Goal: Task Accomplishment & Management: Complete application form

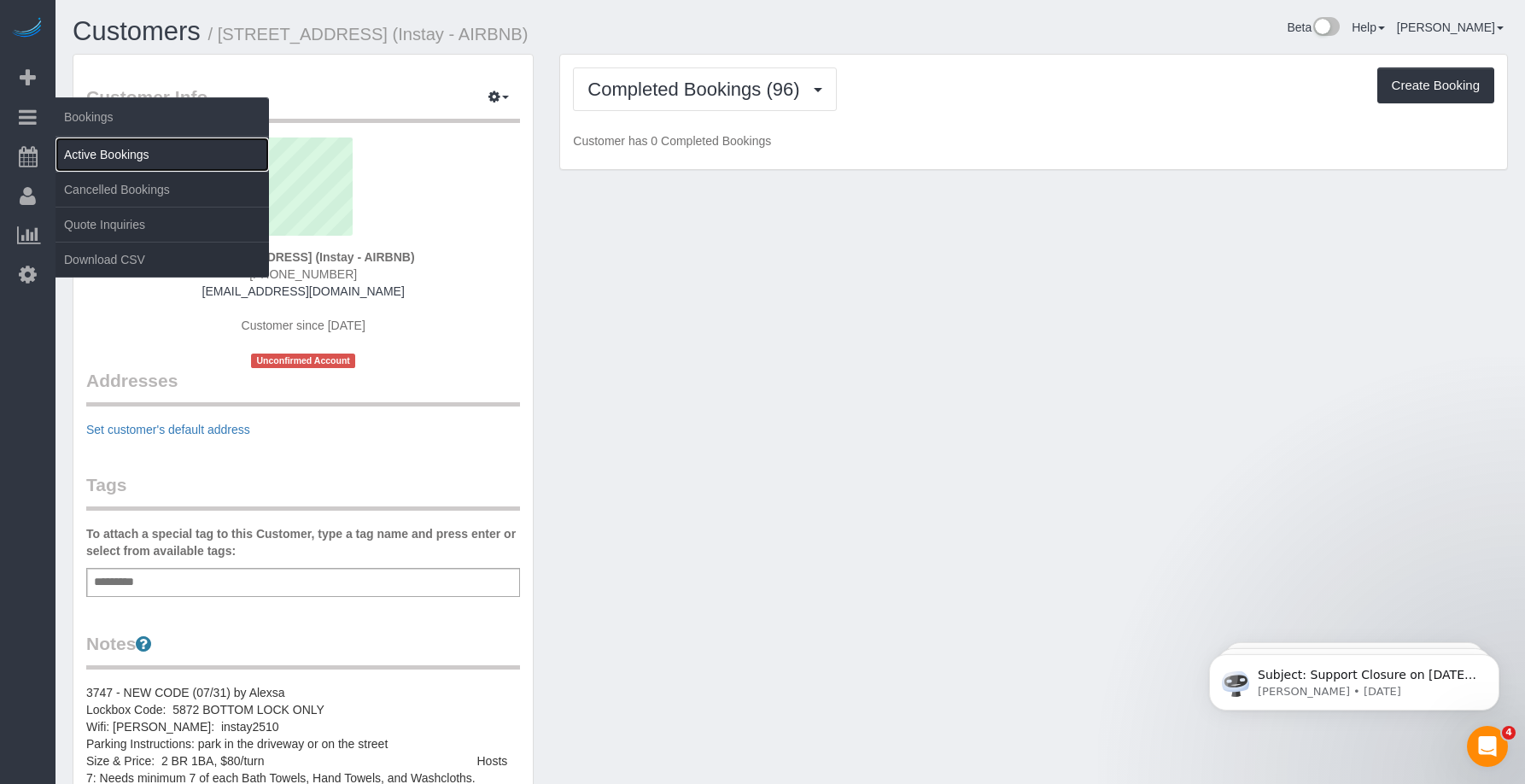
drag, startPoint x: 131, startPoint y: 148, endPoint x: 158, endPoint y: 151, distance: 27.2
click at [131, 147] on link "Active Bookings" at bounding box center [162, 154] width 214 height 34
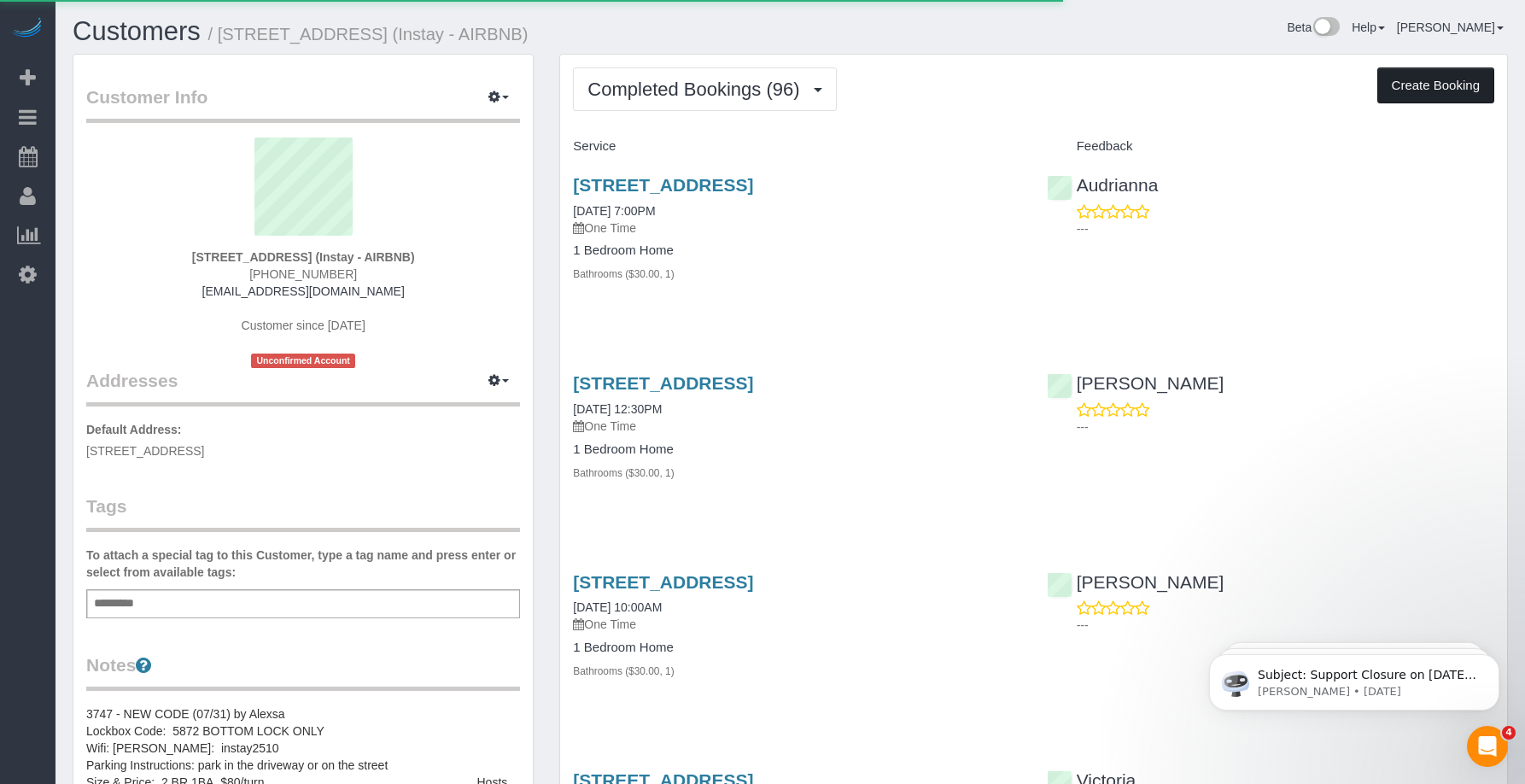
click at [1417, 79] on button "Create Booking" at bounding box center [1435, 84] width 117 height 36
select select "IA"
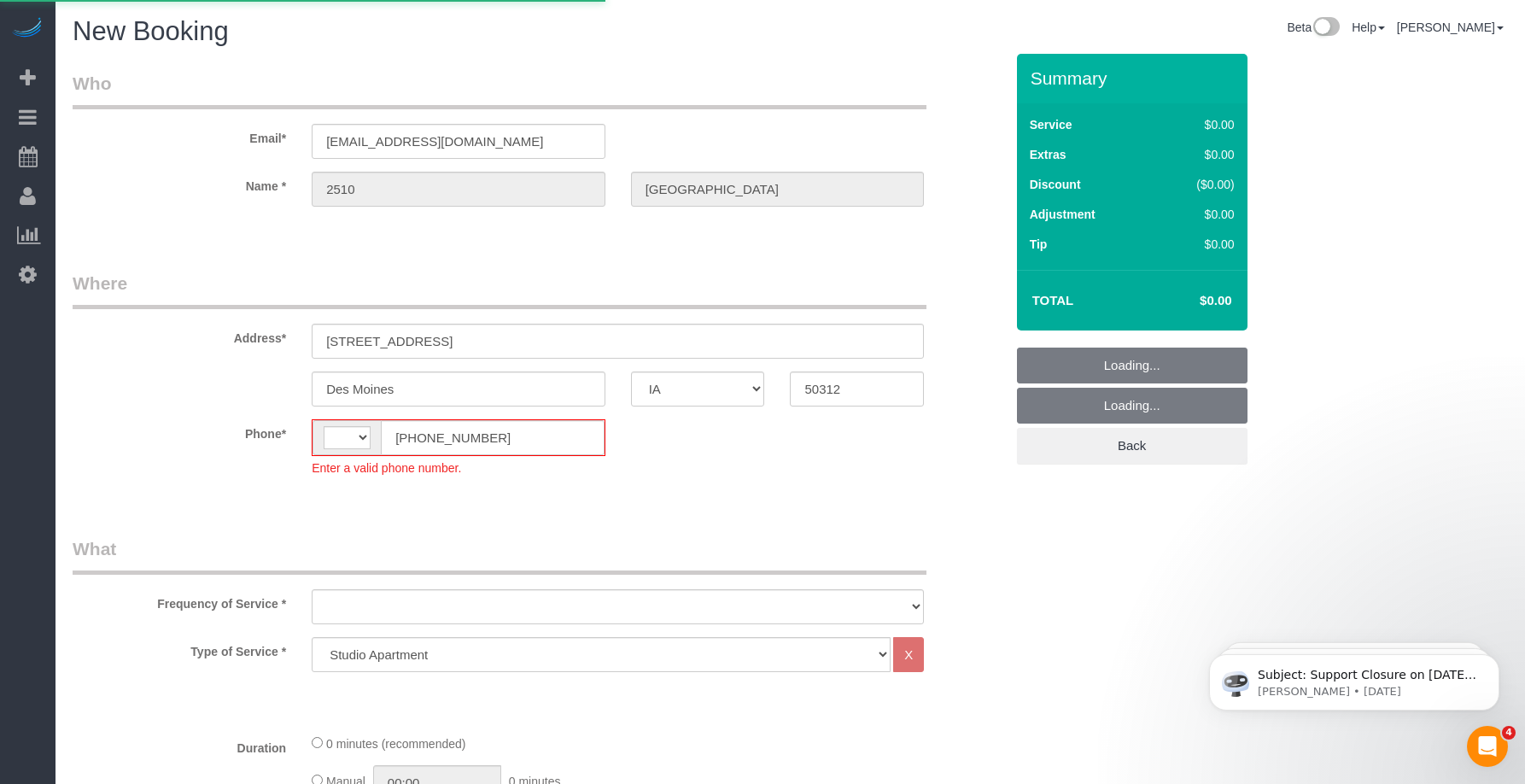
select select "string:[GEOGRAPHIC_DATA]"
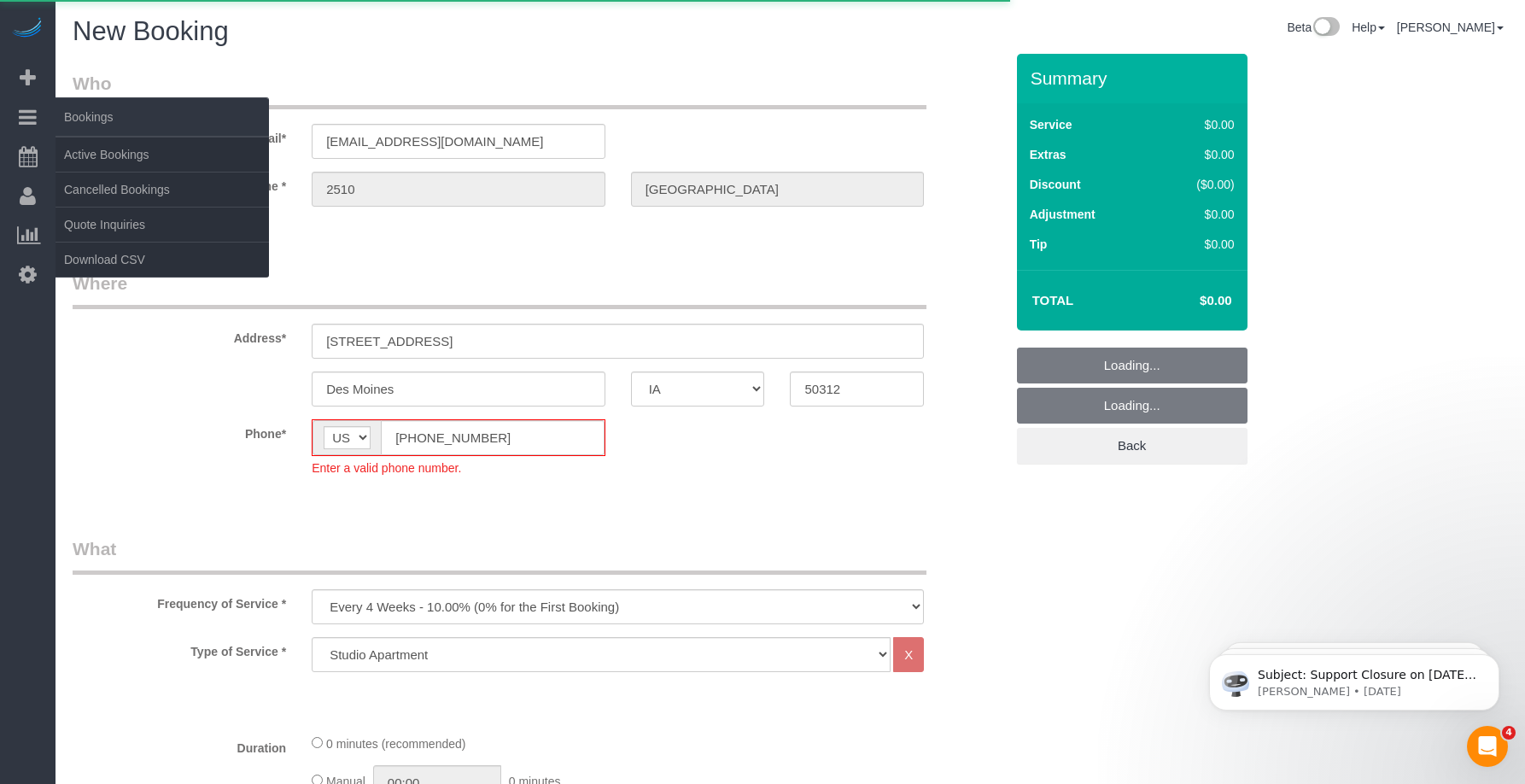
select select "object:1739"
click at [102, 149] on link "Active Bookings" at bounding box center [162, 154] width 214 height 34
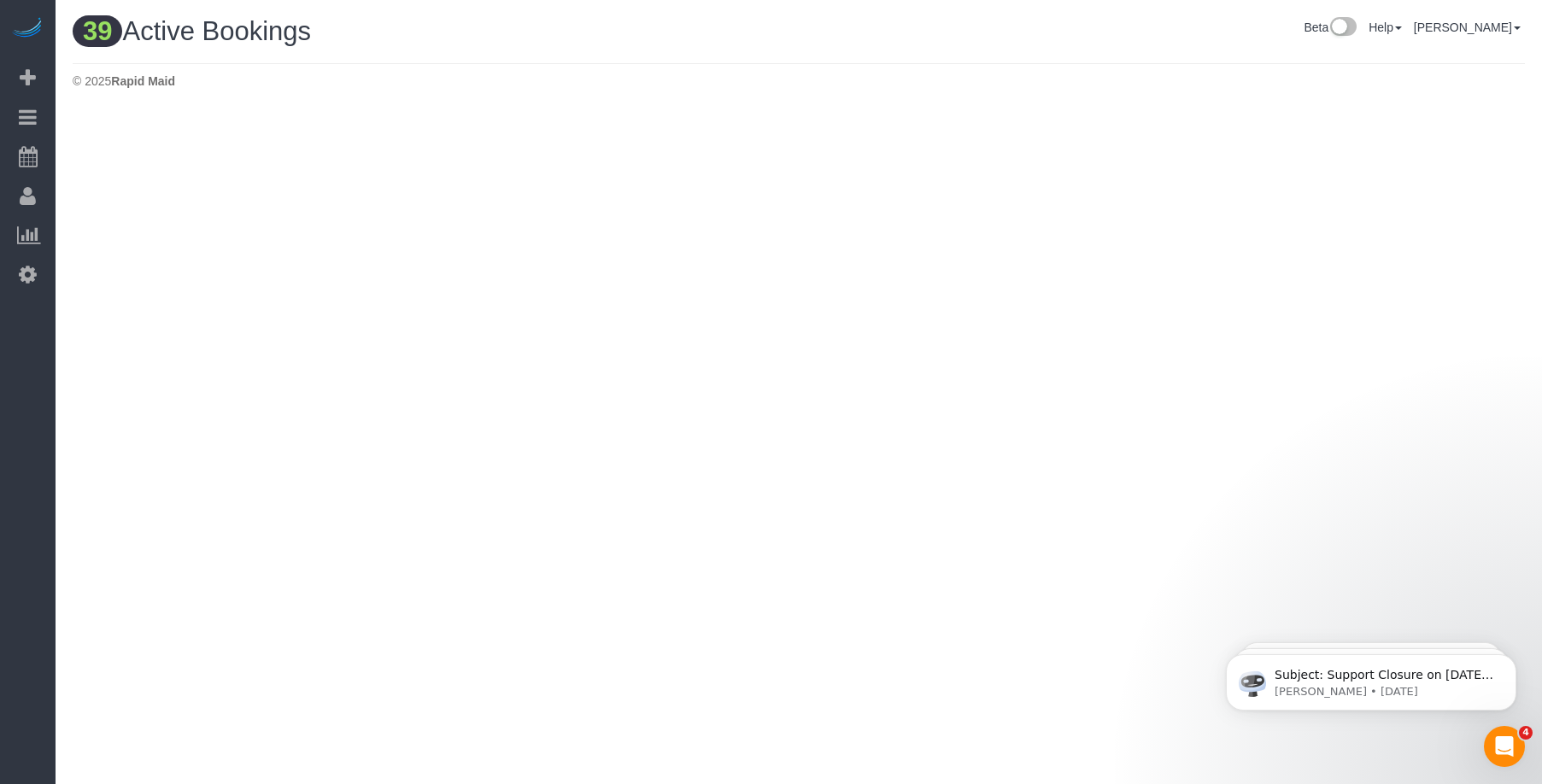
click at [687, 19] on h1 "39 Active Bookings" at bounding box center [429, 32] width 714 height 29
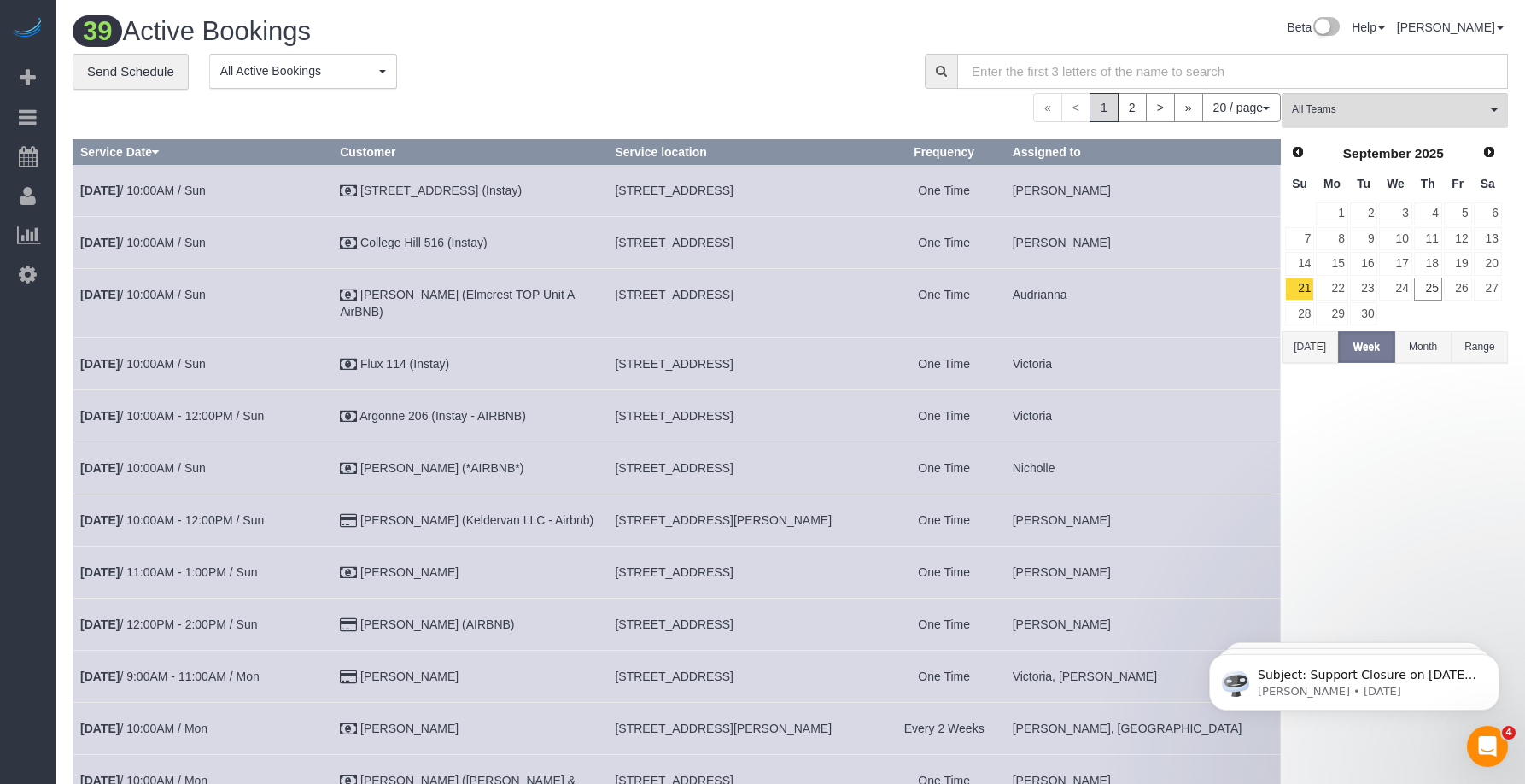
click at [1129, 79] on input "text" at bounding box center [1233, 72] width 551 height 35
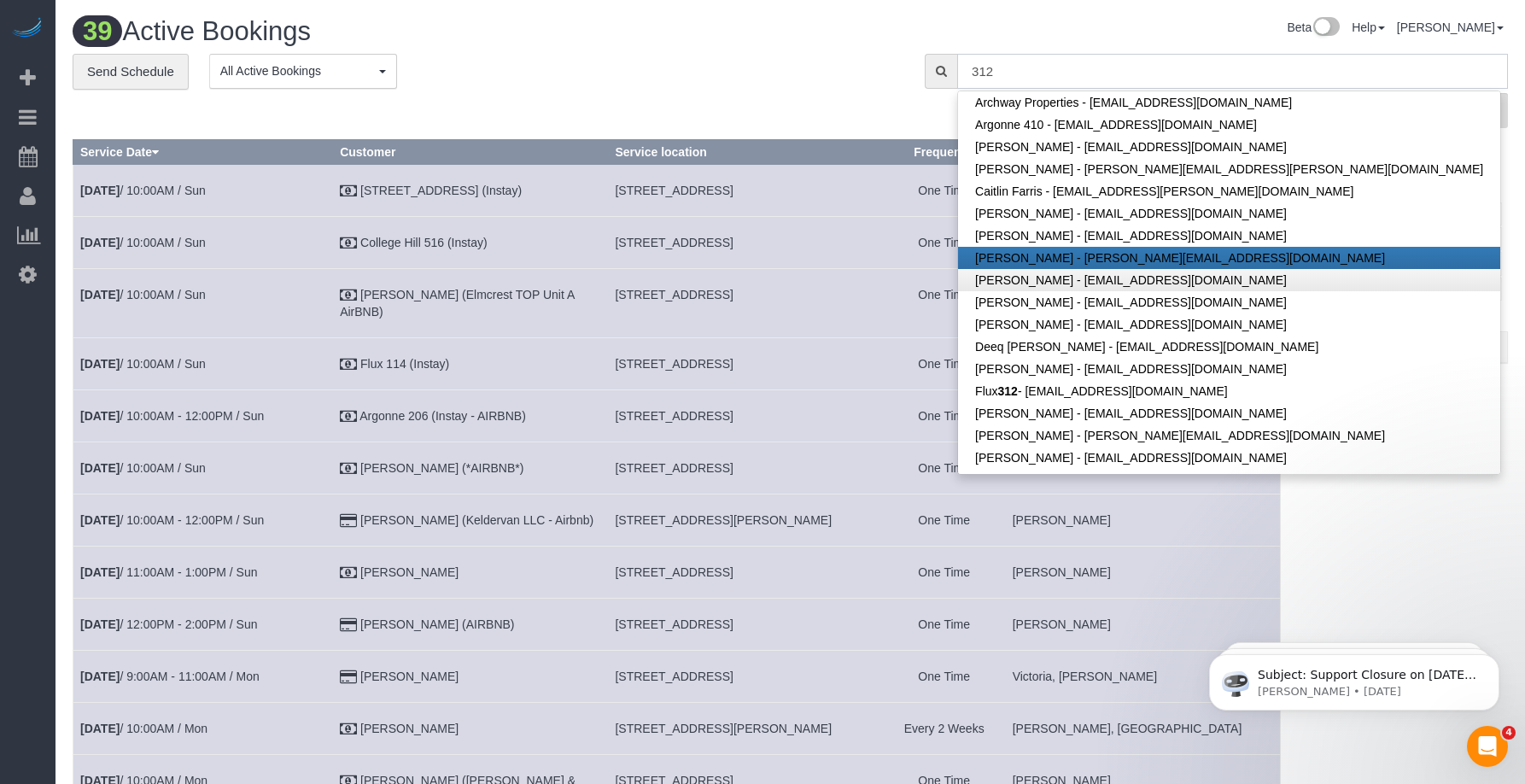
scroll to position [285, 0]
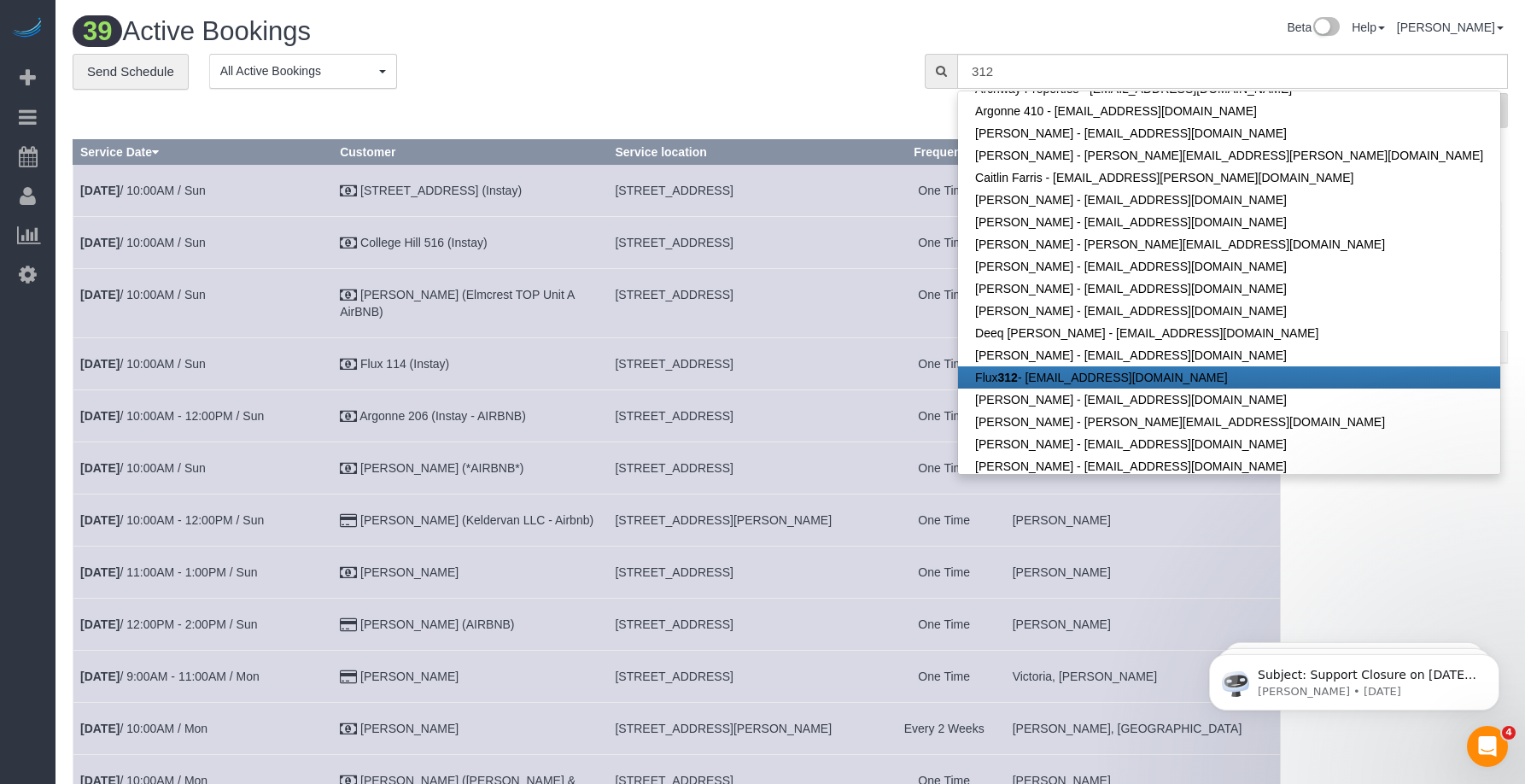
click at [1052, 386] on link "Flux 312 - [EMAIL_ADDRESS][DOMAIN_NAME]" at bounding box center [1229, 377] width 543 height 22
type input "[EMAIL_ADDRESS][DOMAIN_NAME]"
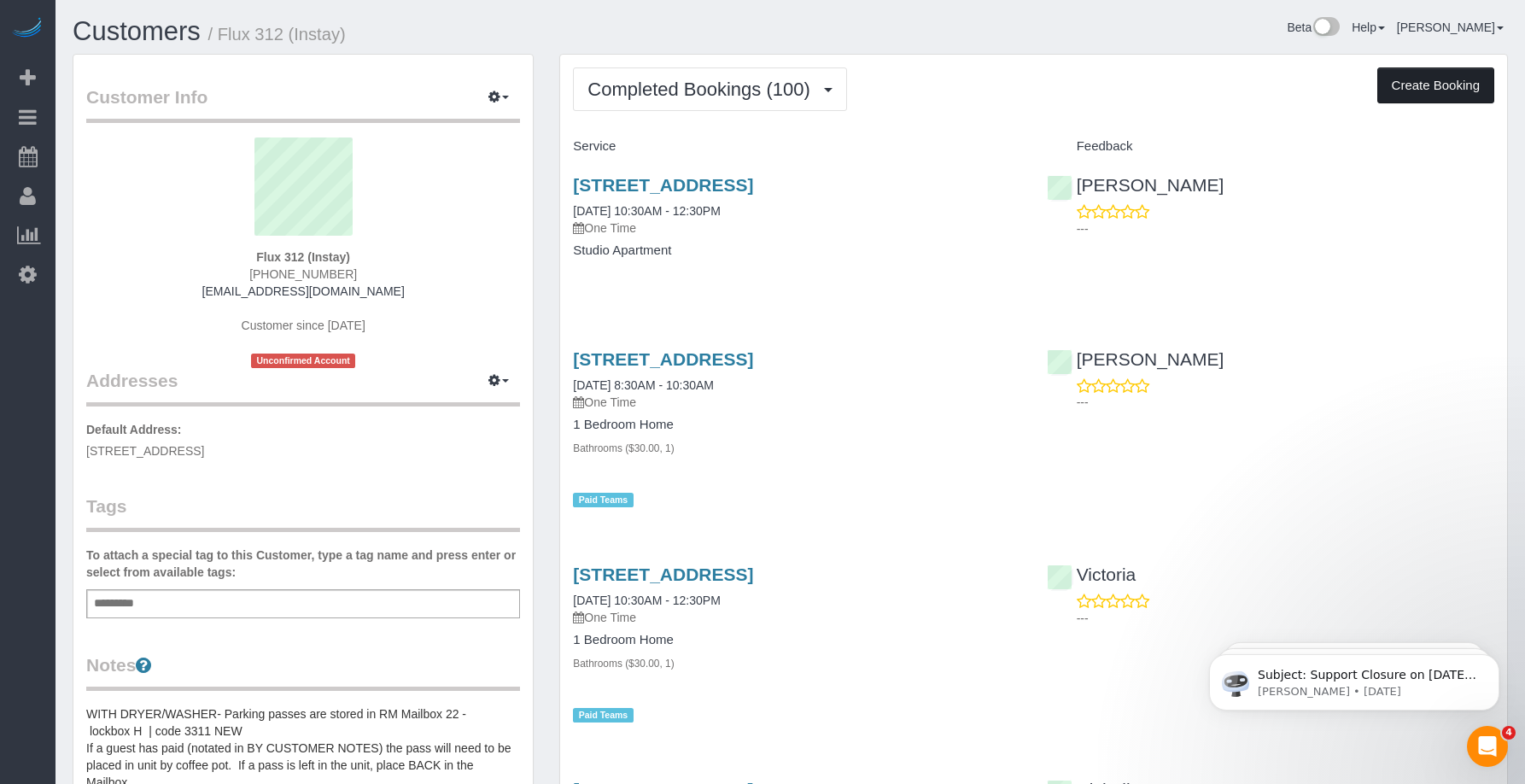
click at [1405, 86] on button "Create Booking" at bounding box center [1435, 84] width 117 height 36
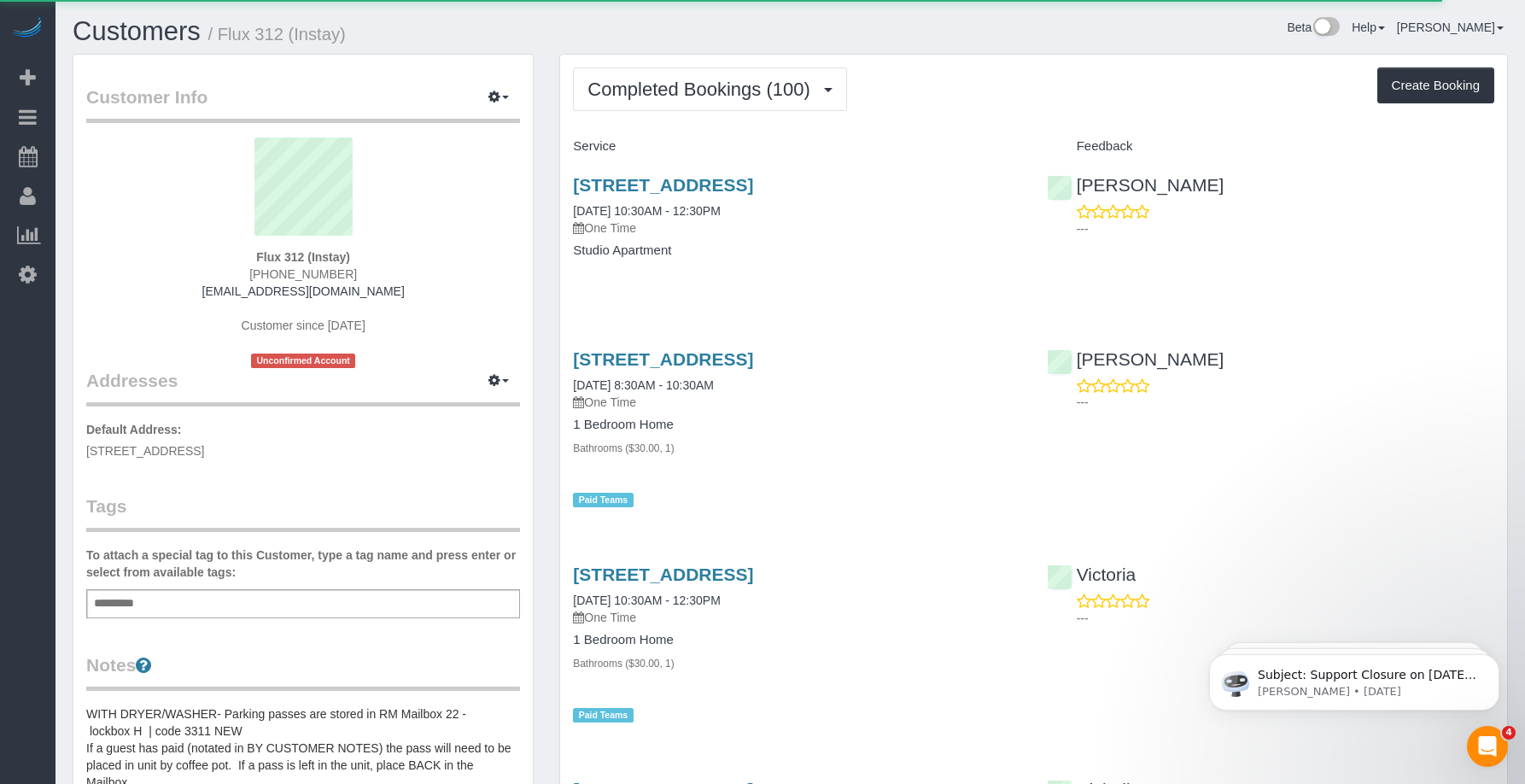
select select "IA"
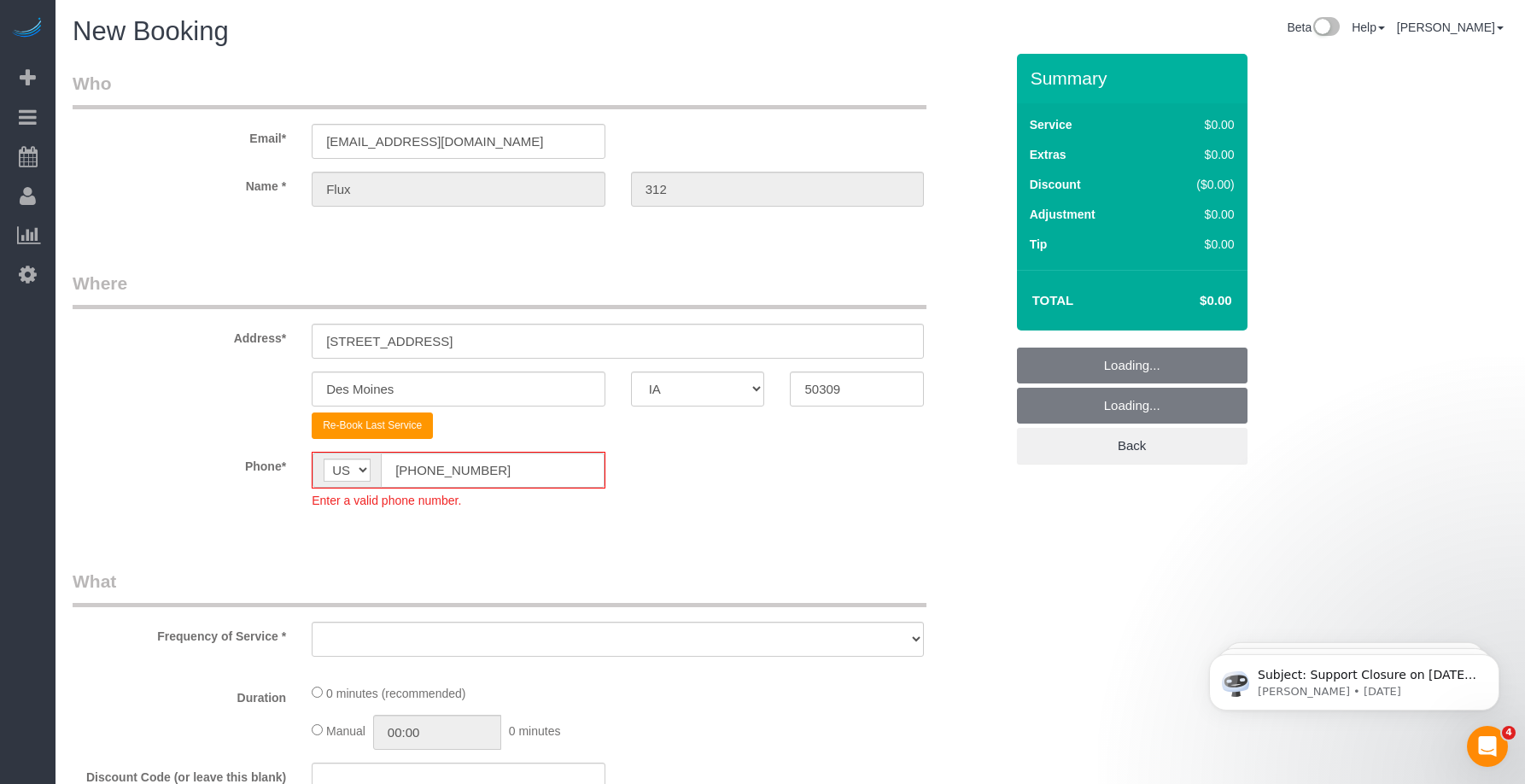
select select "object:3891"
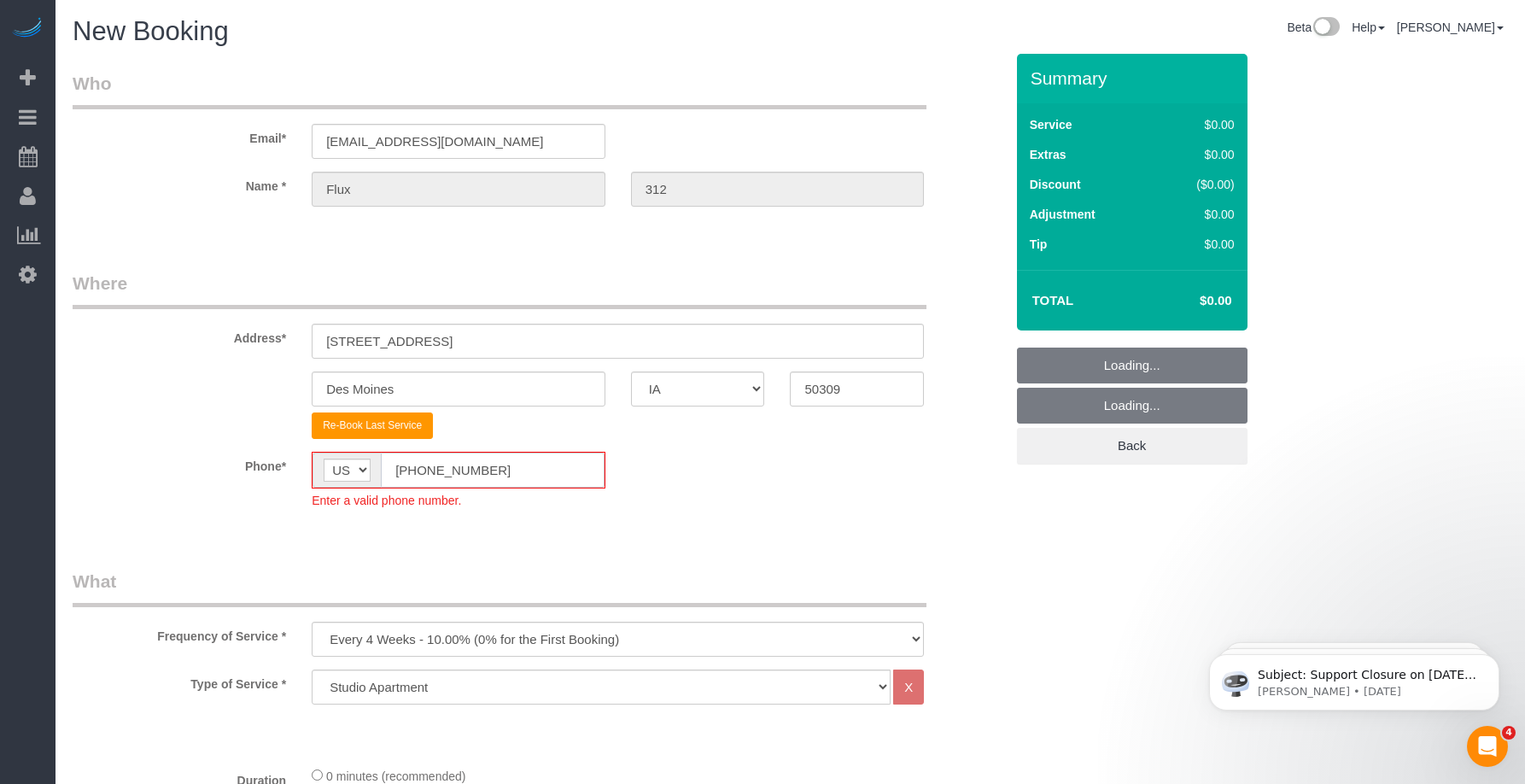
drag, startPoint x: 508, startPoint y: 471, endPoint x: 374, endPoint y: 472, distance: 134.0
click at [374, 472] on div "AF AL DZ AD AO AI AQ AG AR AM AW AU AT AZ BS BH BD BB BY BE BZ BJ BM BT BO BA B…" at bounding box center [458, 470] width 294 height 37
paste input "15) 305-3231"
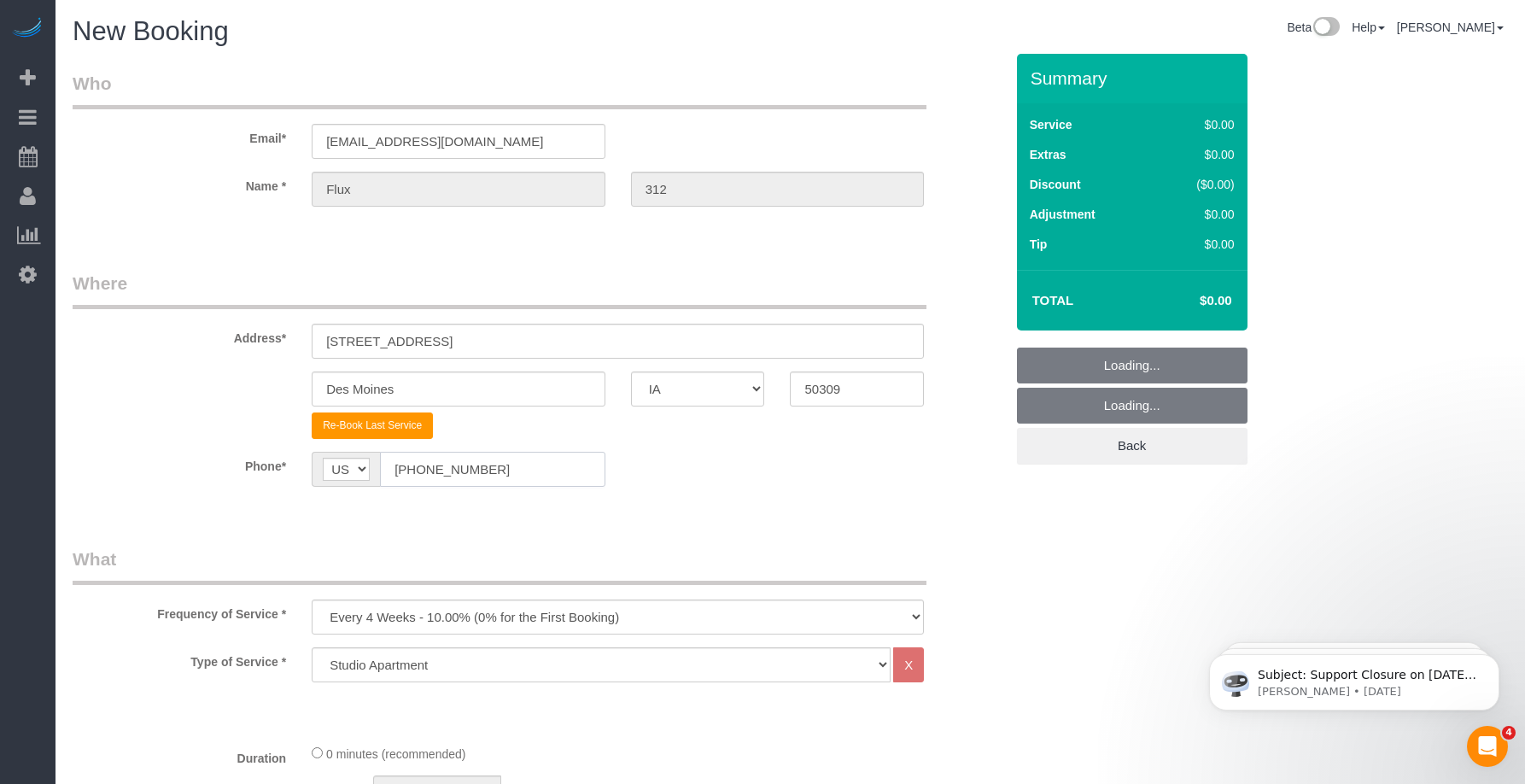
type input "[PHONE_NUMBER]"
click at [410, 621] on select "Every 6 Weeks (0% for the First Booking) One Time Every 8 Weeks (0% for the Fir…" at bounding box center [617, 617] width 612 height 35
select select "object:3977"
click at [311, 599] on select "Every 6 Weeks (0% for the First Booking) One Time Every 8 Weeks (0% for the Fir…" at bounding box center [617, 617] width 612 height 35
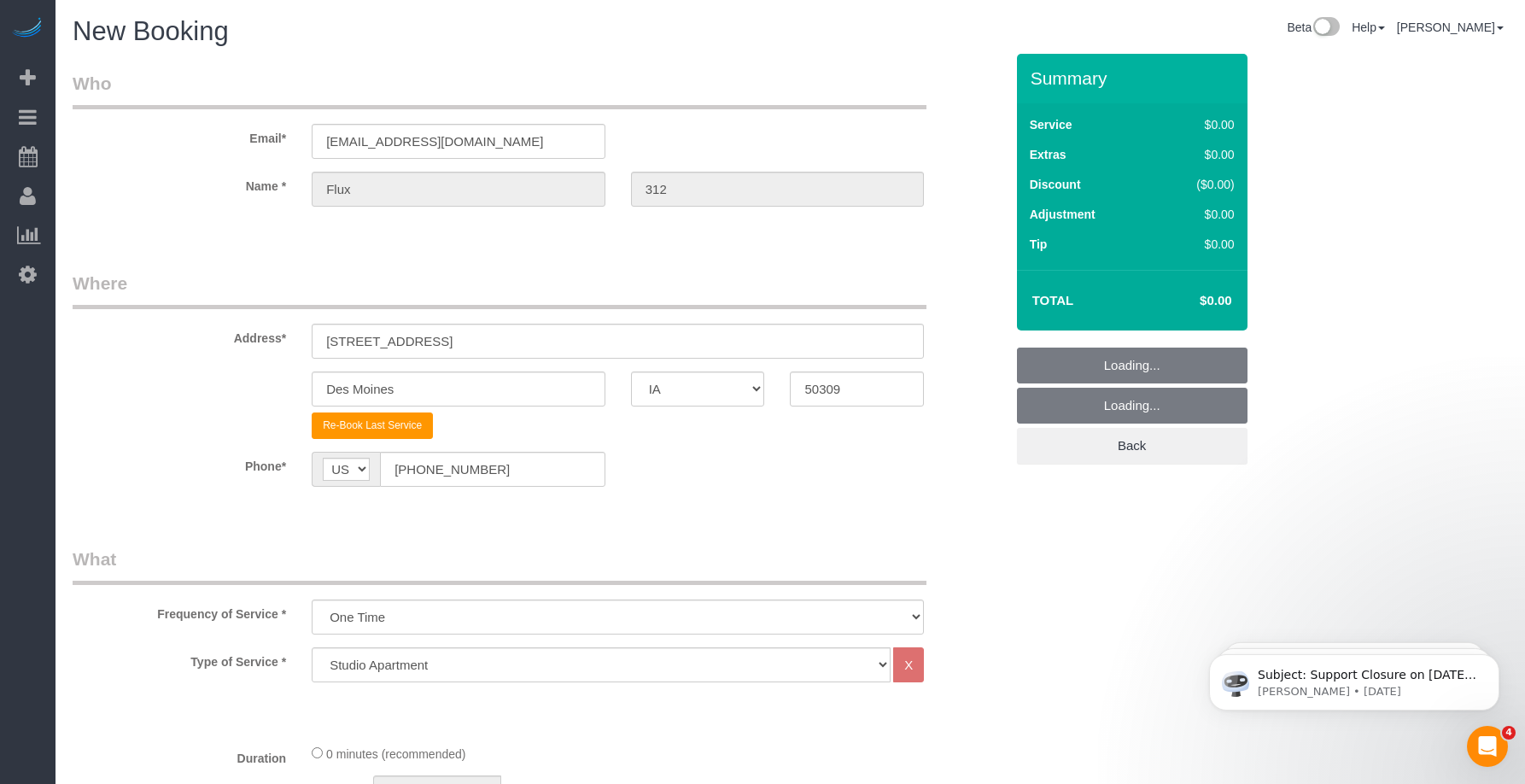
click at [544, 496] on sui-booking-location "Phone* AF AL DZ AD AO AI AQ AG AR AM AW AU AT AZ BS BH BD BB BY BE BZ BJ BM BT …" at bounding box center [538, 476] width 932 height 48
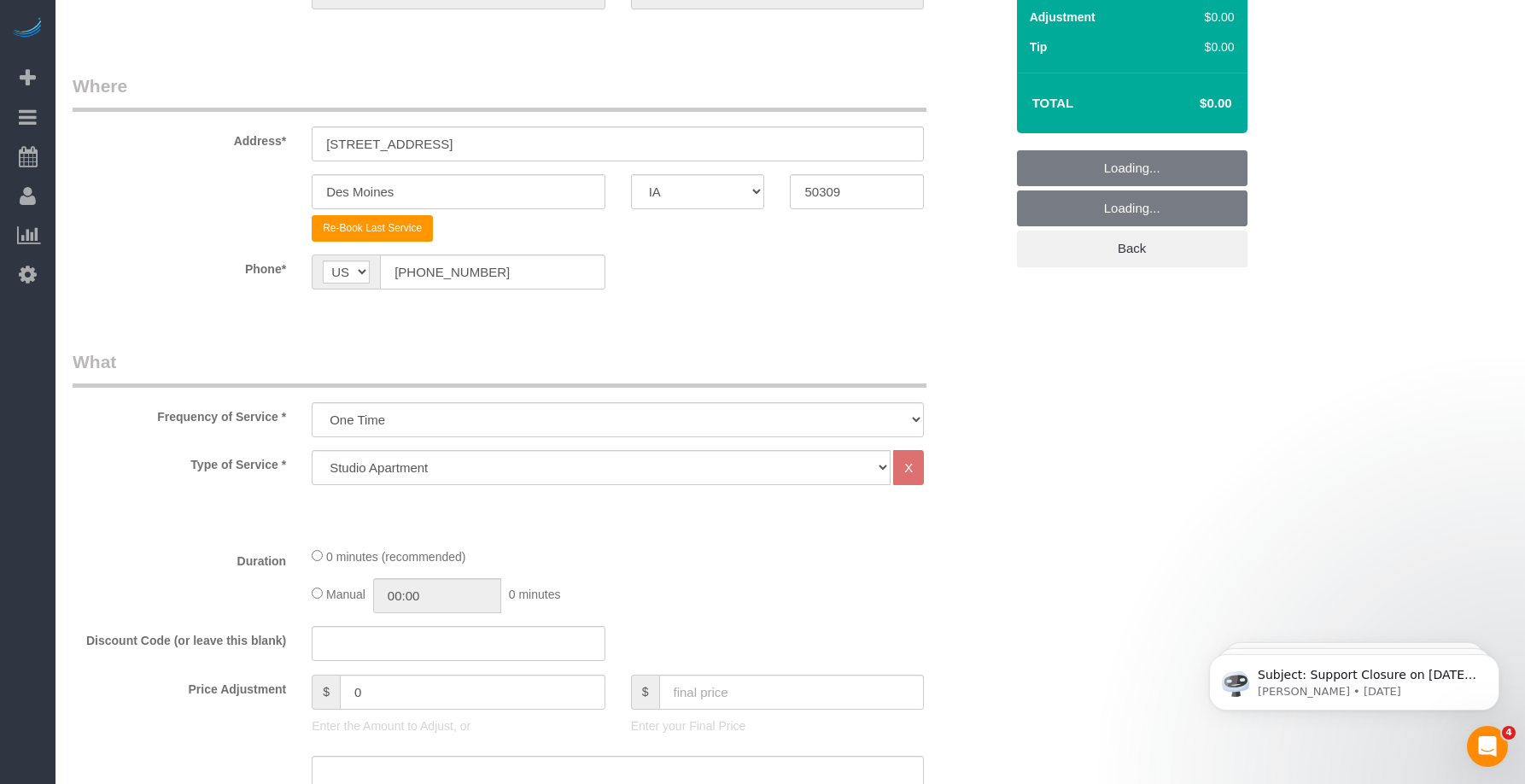
scroll to position [285, 0]
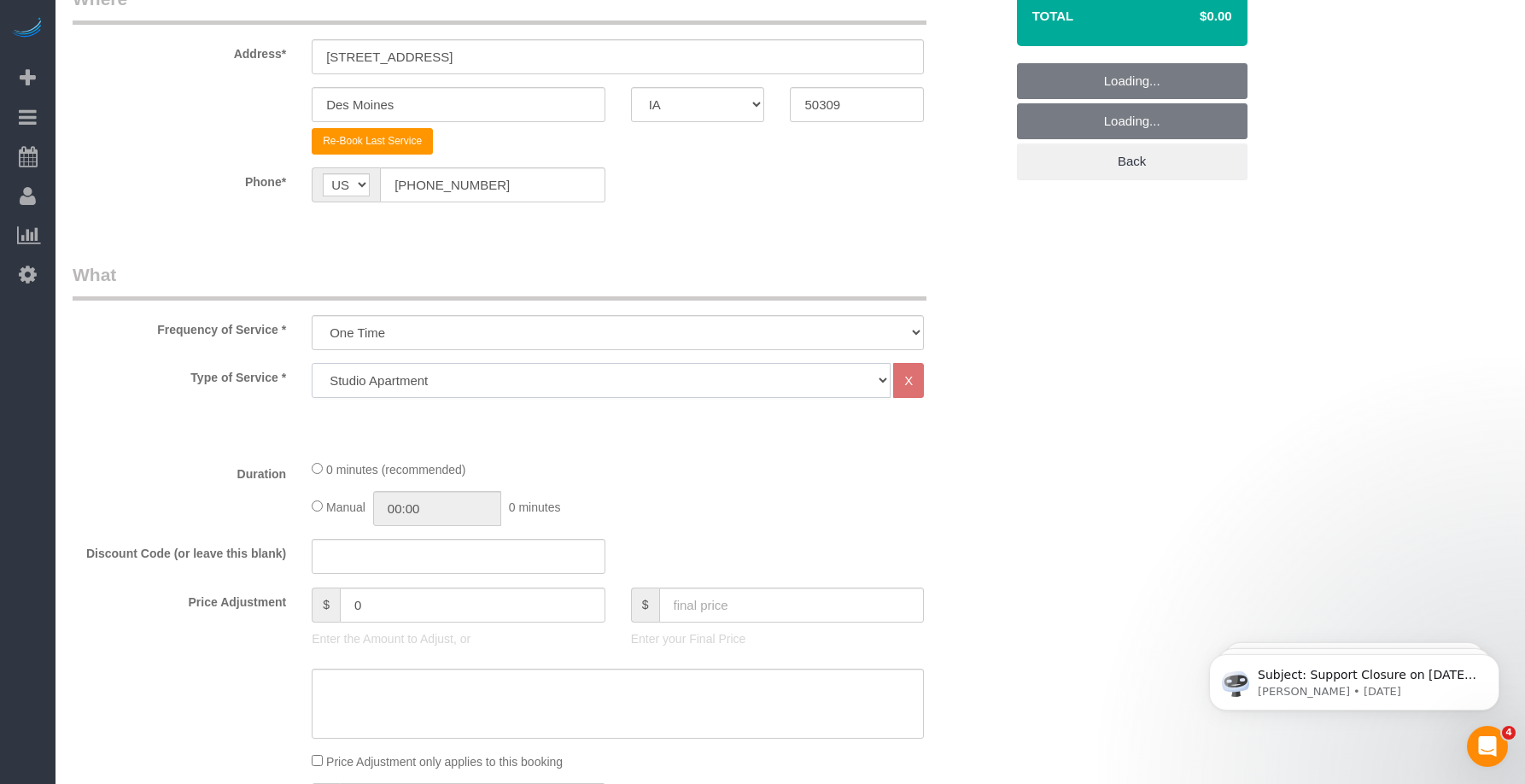
click at [420, 372] on select "Studio Apartment 1 Bedroom Home 2 Bedroom Home 3 Bedroom Home 4 Bedroom Home 5 …" at bounding box center [600, 380] width 579 height 35
select select "25"
click at [311, 363] on select "Studio Apartment 1 Bedroom Home 2 Bedroom Home 3 Bedroom Home 4 Bedroom Home 5 …" at bounding box center [600, 380] width 579 height 35
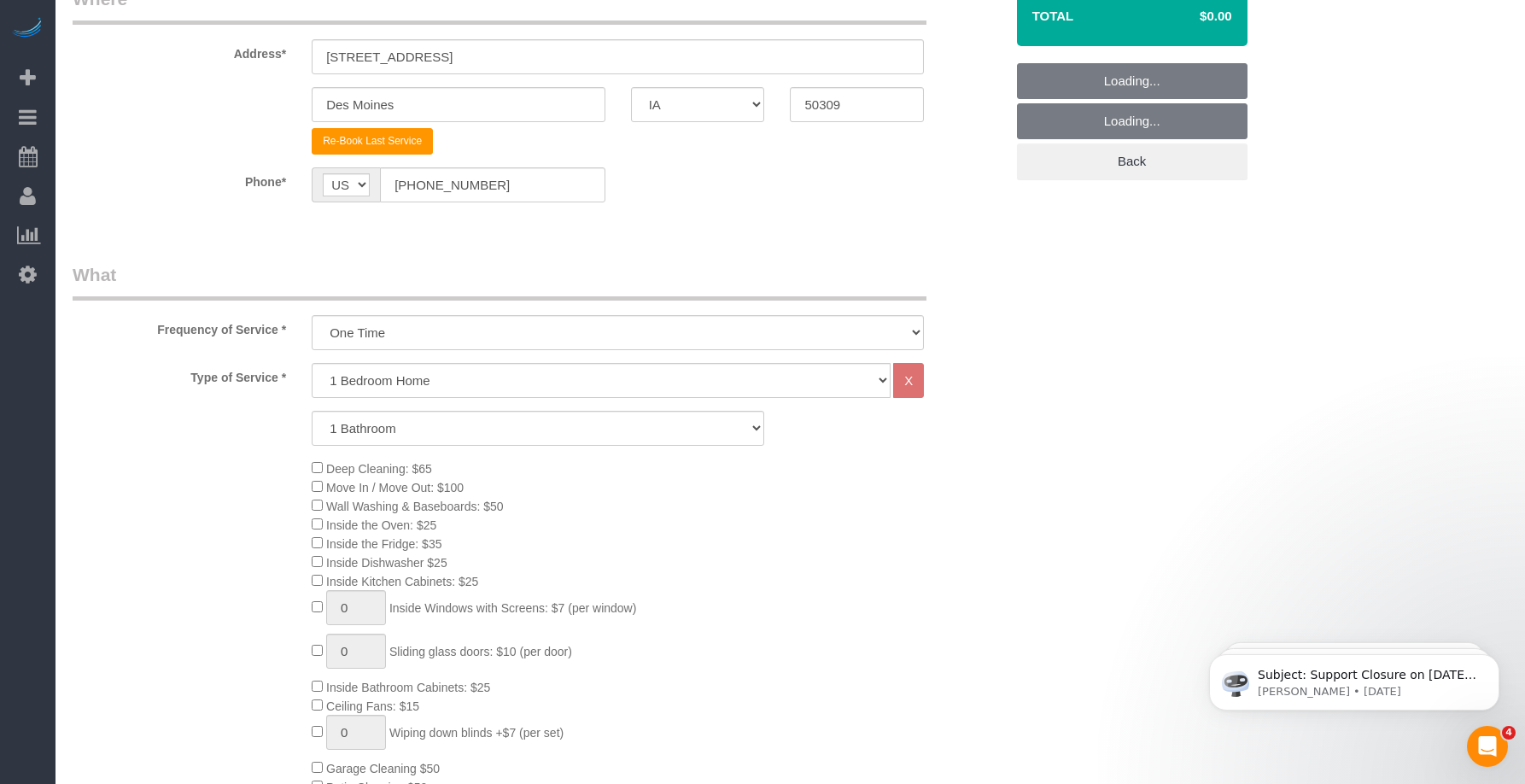
click at [741, 476] on div "Deep Cleaning: $65 Move In / Move Out: $100 Wall Washing & Baseboards: $50 Insi…" at bounding box center [657, 645] width 717 height 375
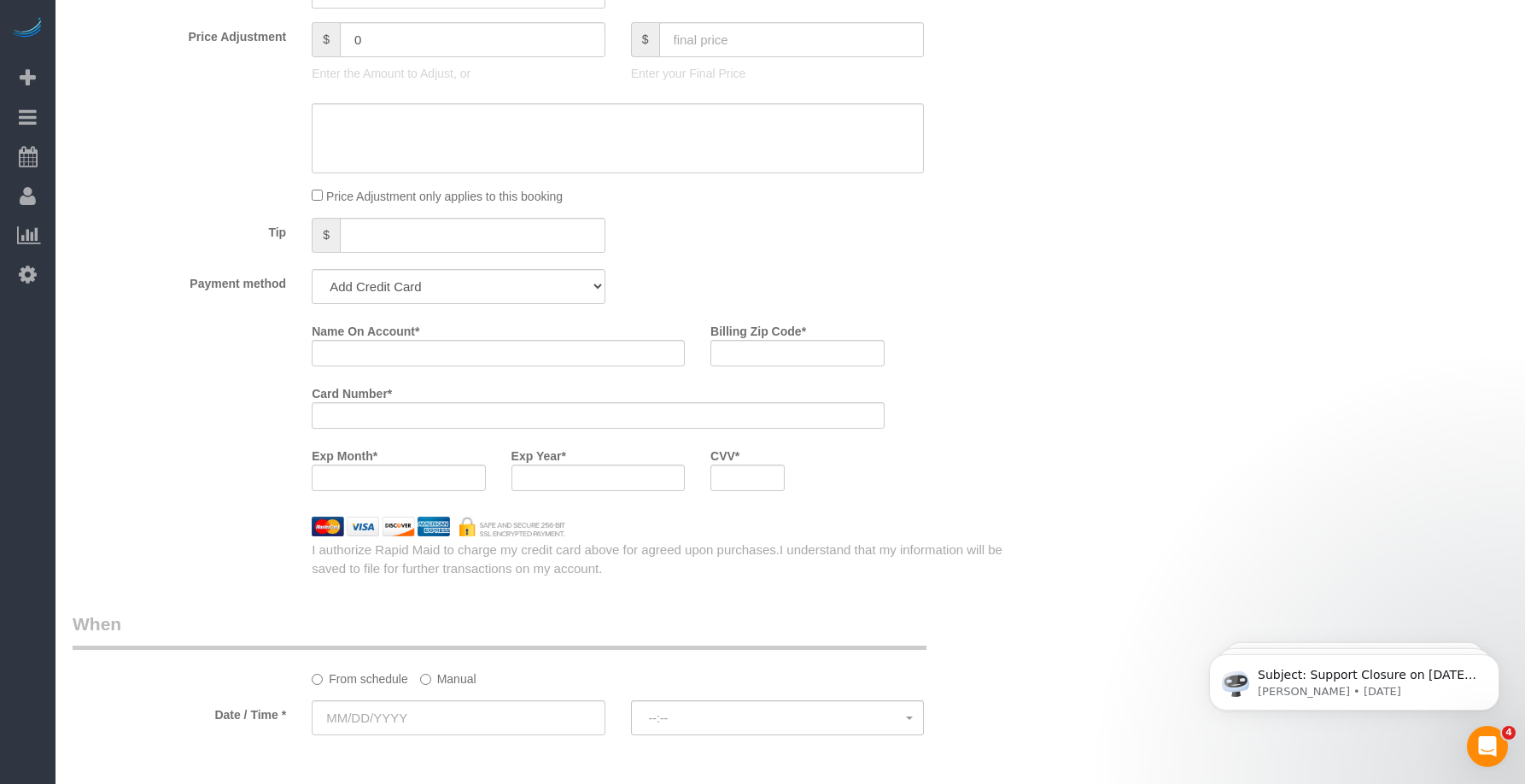
scroll to position [1138, 0]
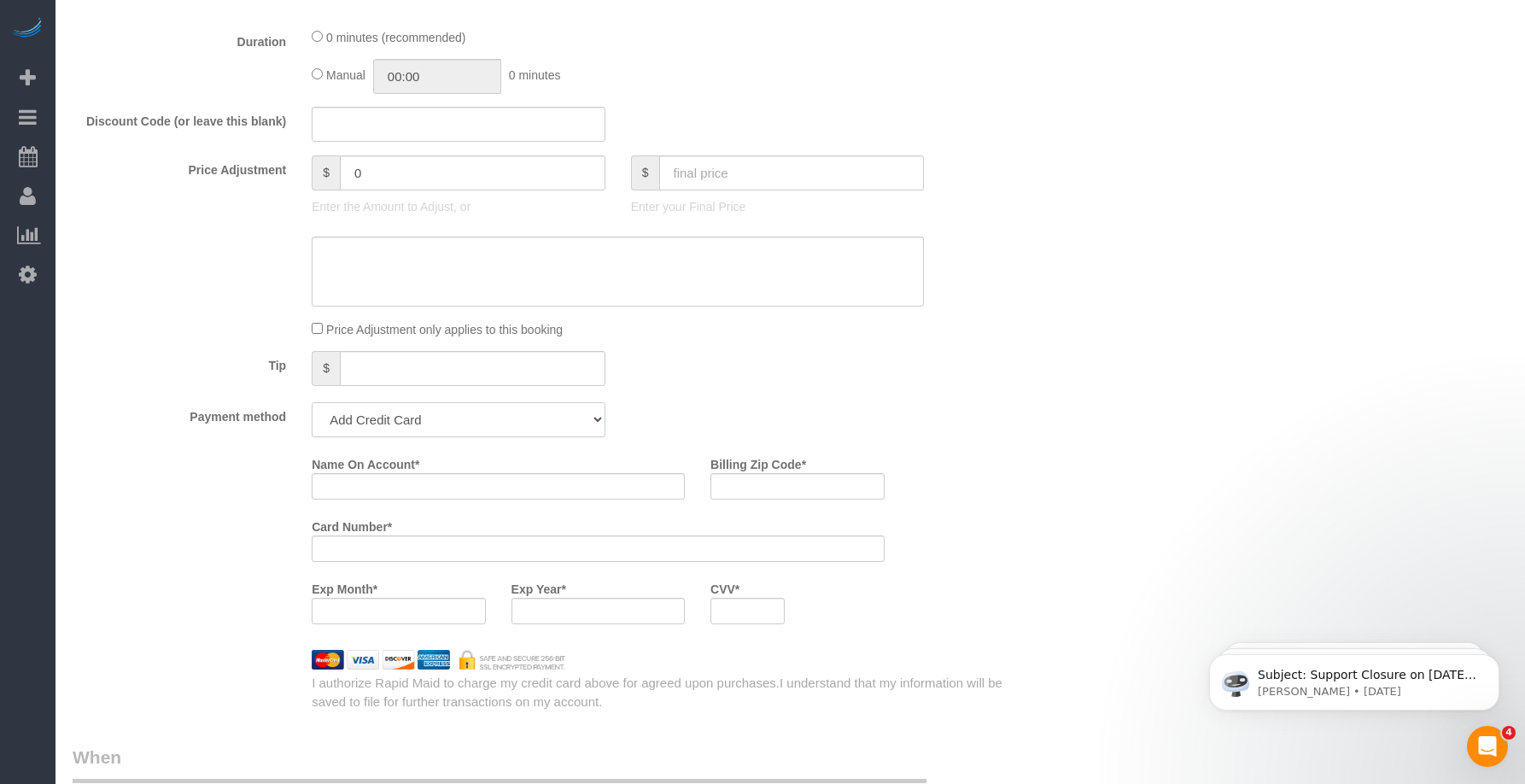
click at [458, 421] on select "Add Credit Card Cash Check Paypal" at bounding box center [458, 420] width 294 height 35
select select "string:check"
click at [311, 402] on select "Add Credit Card Cash Check Paypal" at bounding box center [458, 420] width 294 height 35
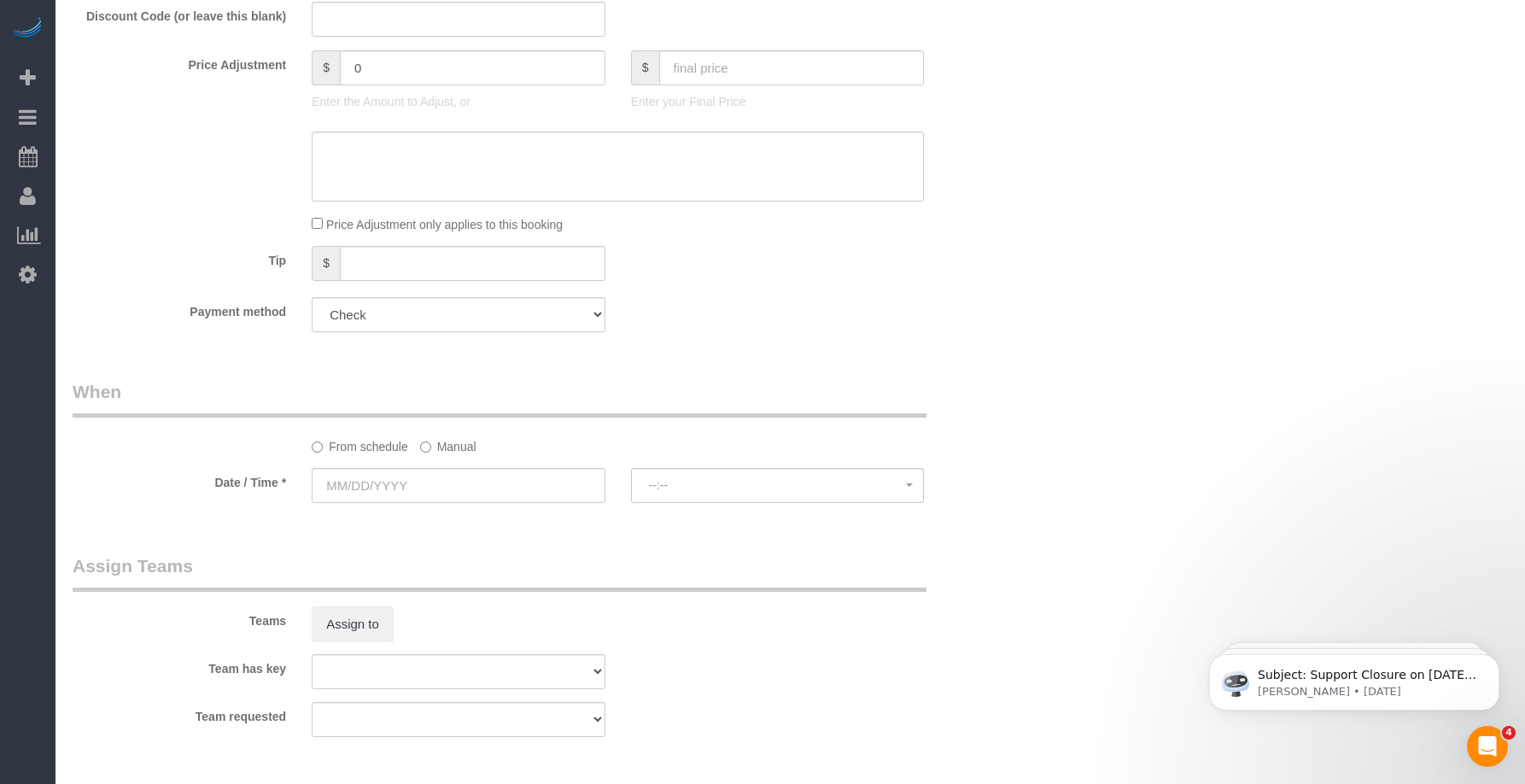
scroll to position [1281, 0]
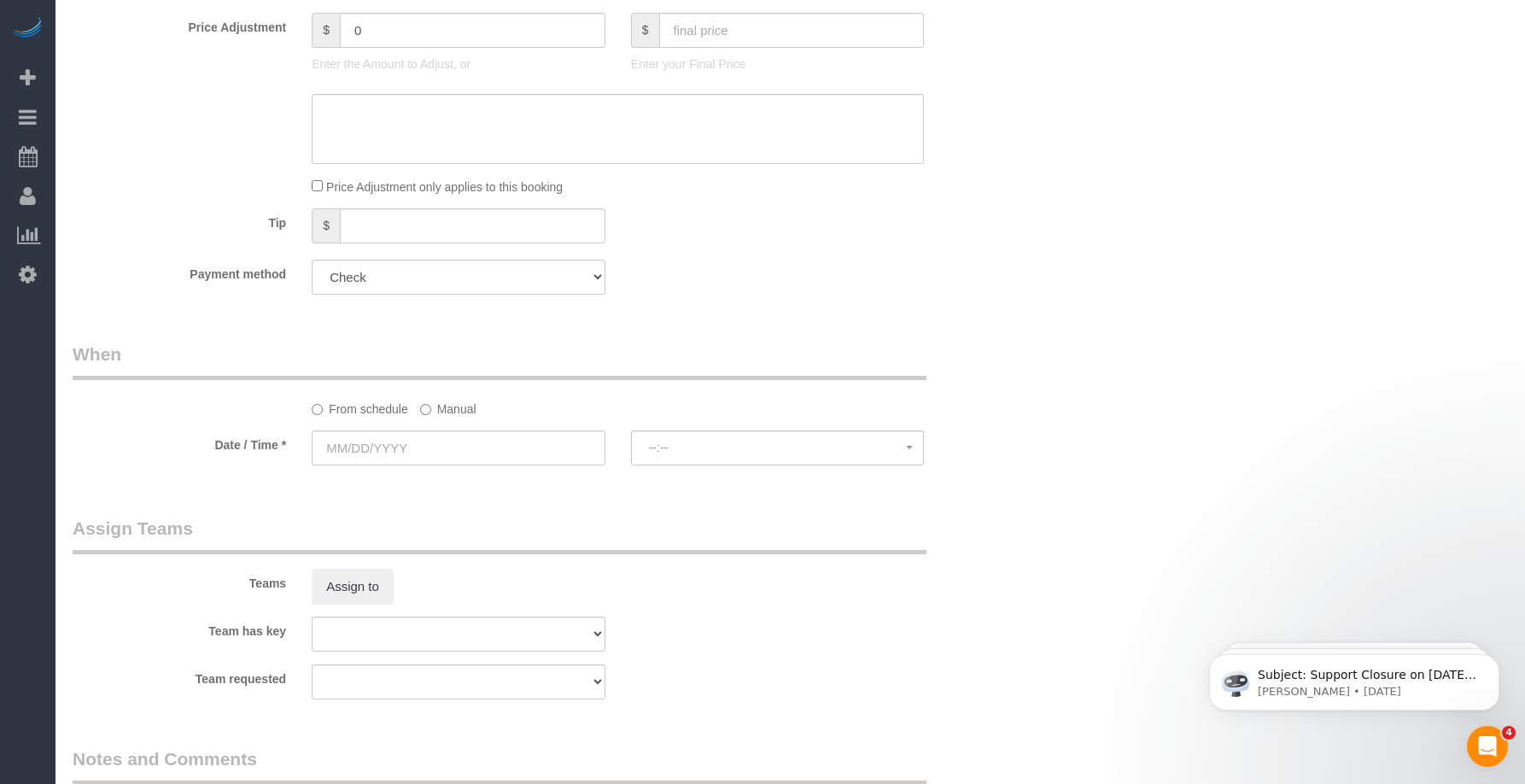
click at [442, 429] on sui-booking-spot "From schedule Manual Date / Time * --:-- --:--" at bounding box center [538, 405] width 932 height 128
click at [434, 448] on input "text" at bounding box center [458, 448] width 294 height 35
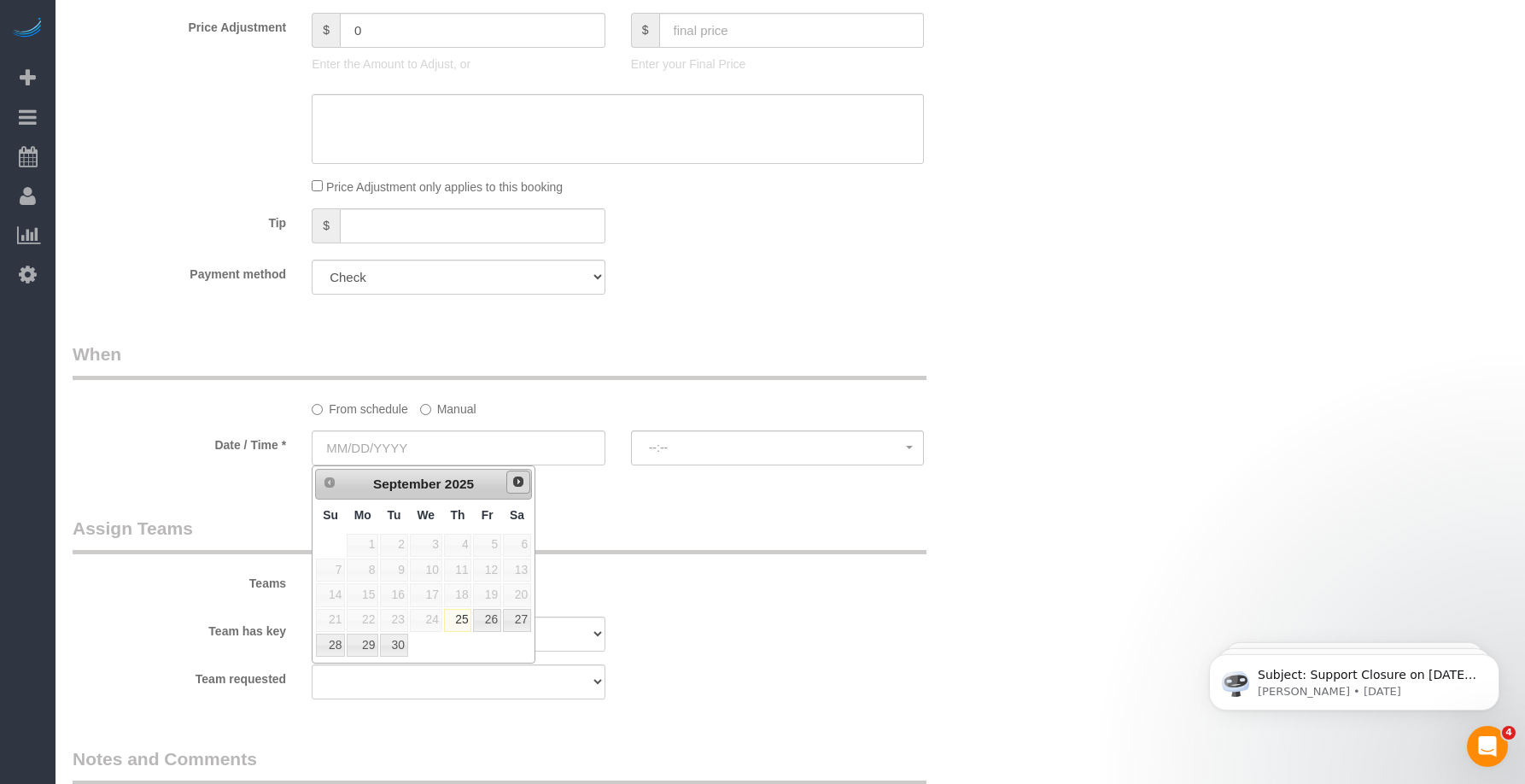
click at [521, 484] on span "Next" at bounding box center [518, 481] width 14 height 14
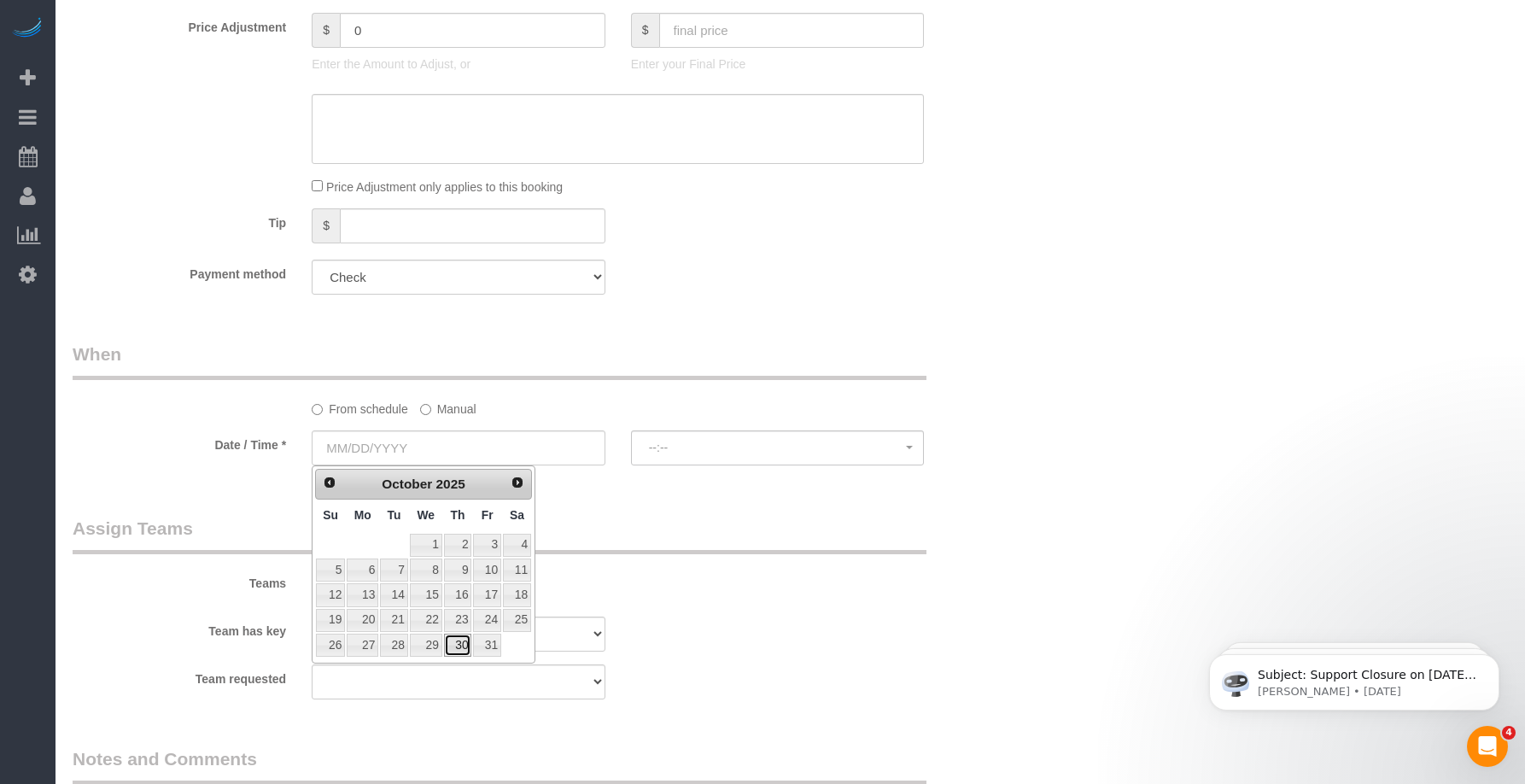
click at [460, 651] on link "30" at bounding box center [458, 644] width 28 height 23
type input "[DATE]"
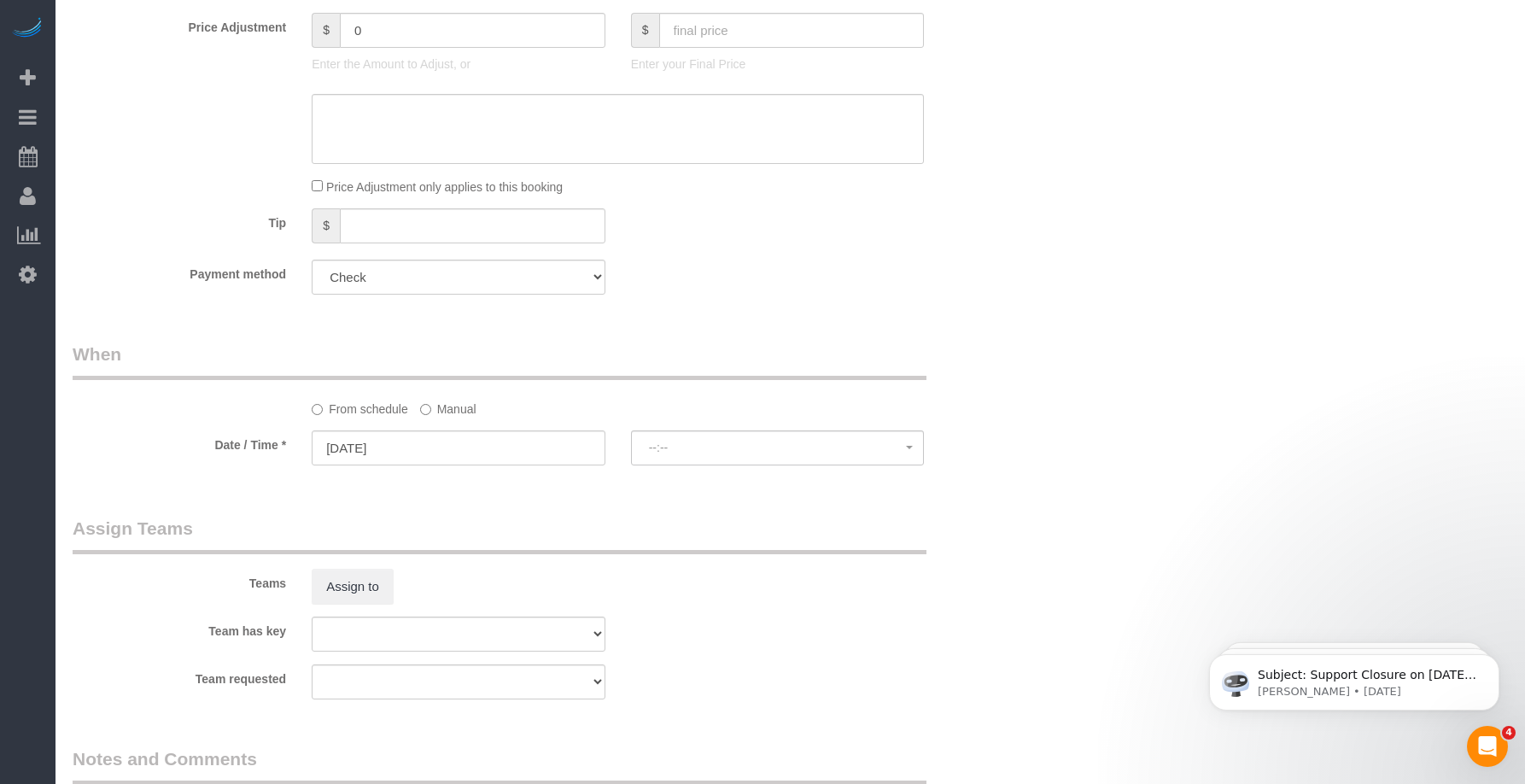
click at [626, 532] on legend "Assign Teams" at bounding box center [499, 535] width 854 height 39
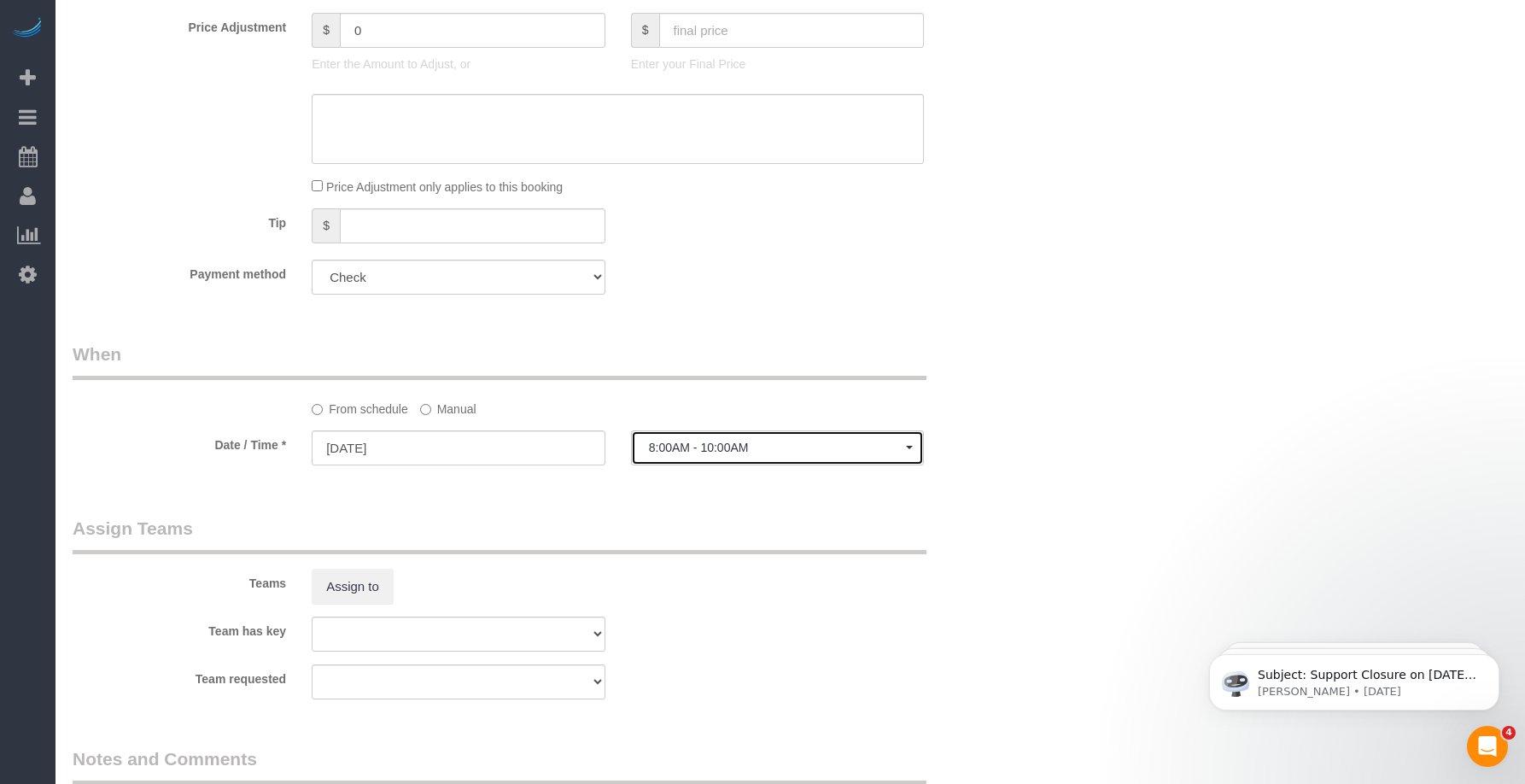
drag, startPoint x: 669, startPoint y: 447, endPoint x: 649, endPoint y: 513, distance: 69.0
click at [669, 448] on span "8:00AM - 10:00AM" at bounding box center [778, 447] width 258 height 14
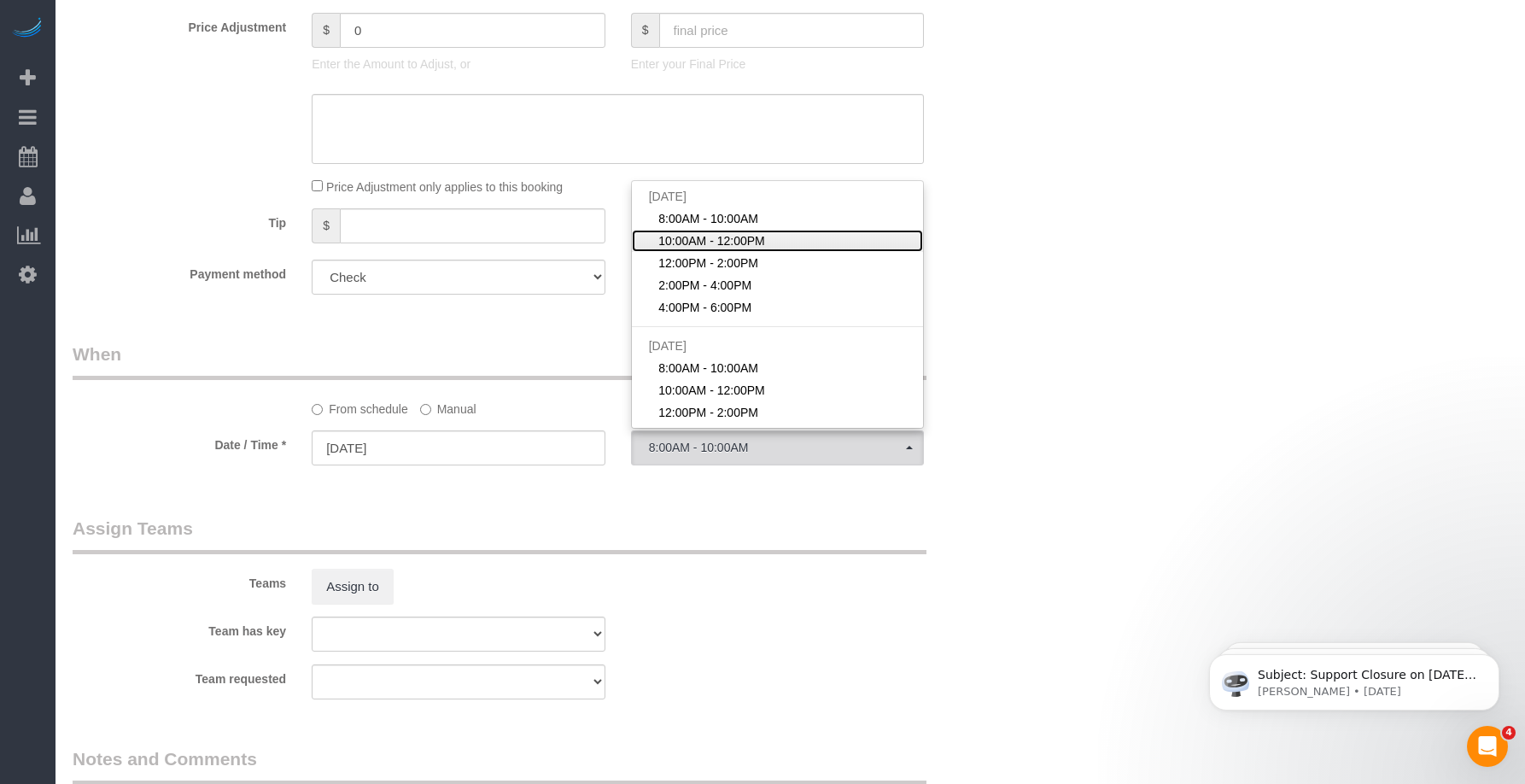
click at [738, 243] on span "10:00AM - 12:00PM" at bounding box center [712, 241] width 107 height 17
select select "spot2"
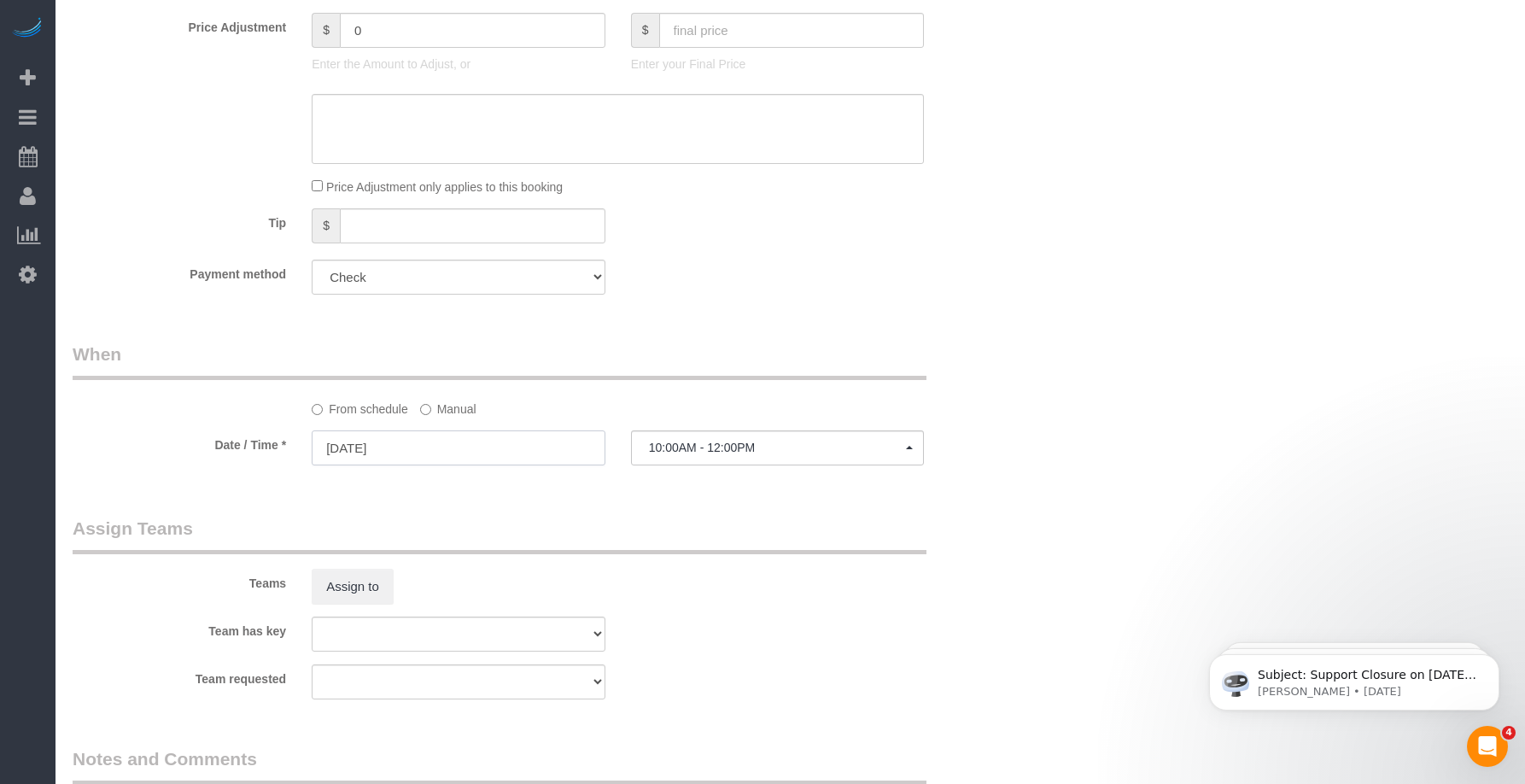
click at [449, 448] on input "[DATE]" at bounding box center [458, 448] width 294 height 35
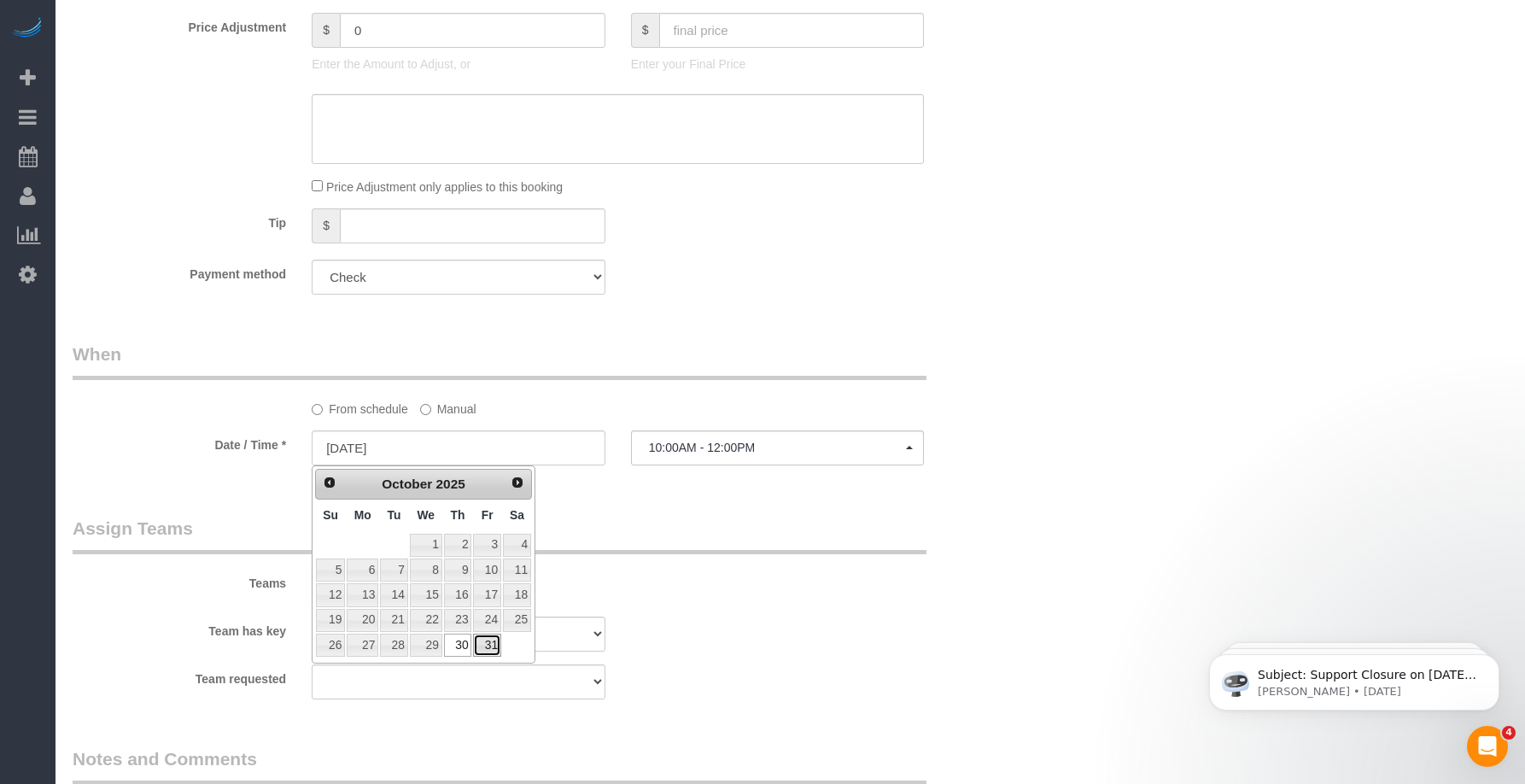
click at [495, 644] on link "31" at bounding box center [487, 644] width 28 height 23
type input "[DATE]"
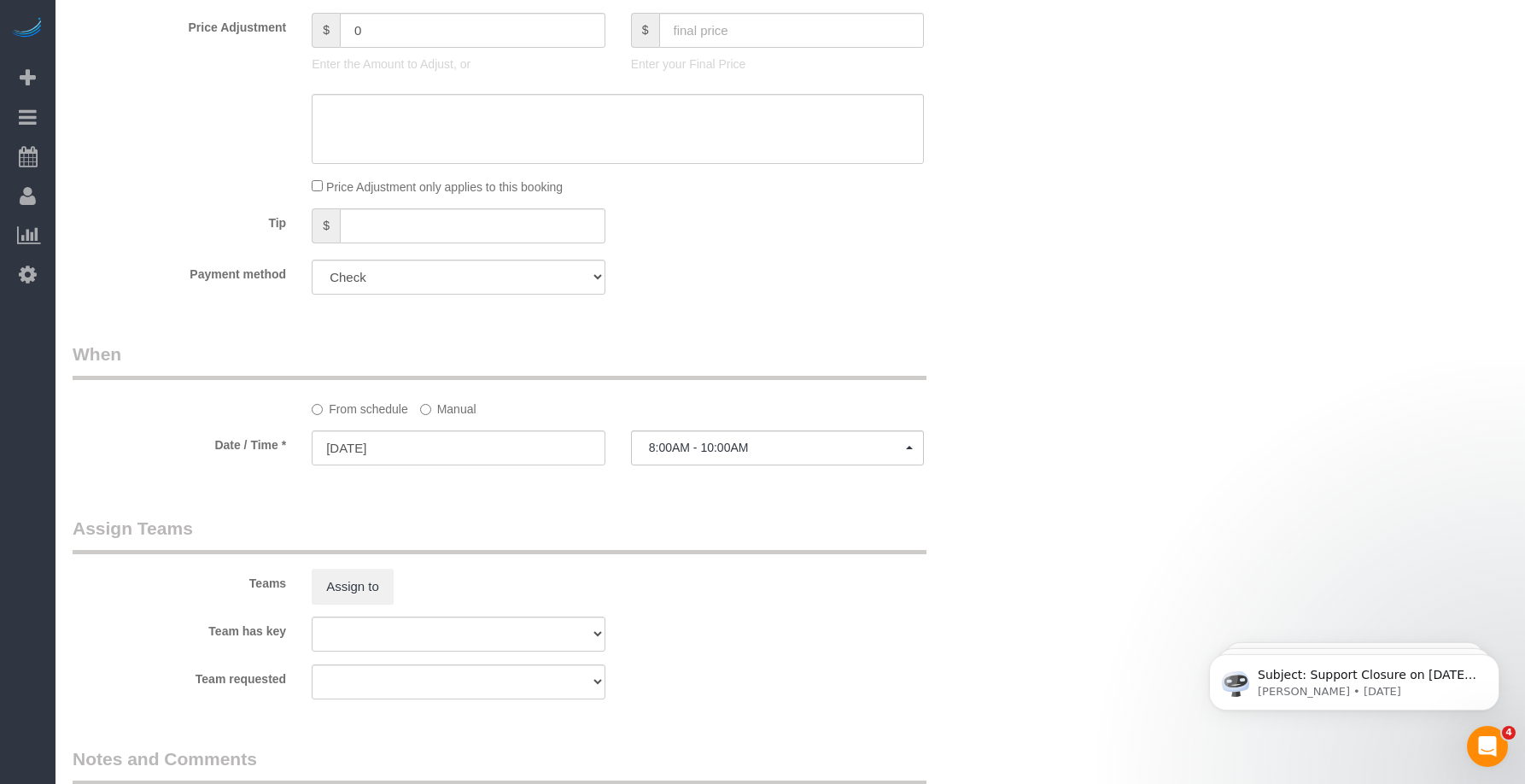
click at [617, 610] on sui-booking-teams "Teams Assign to Team has key Alexsa [GEOGRAPHIC_DATA] Audrianna [PERSON_NAME][G…" at bounding box center [538, 608] width 932 height 185
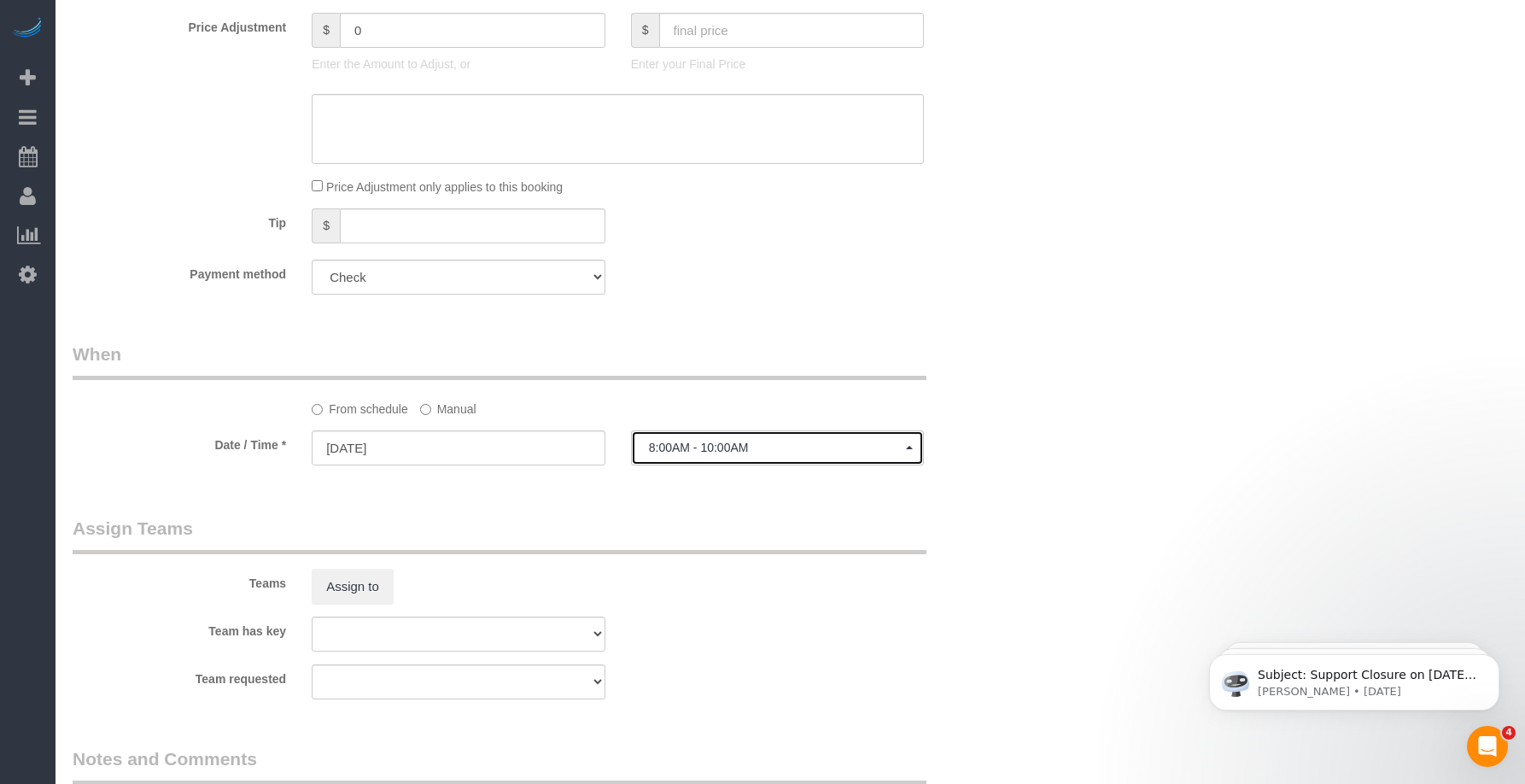
click at [701, 445] on span "8:00AM - 10:00AM" at bounding box center [778, 447] width 258 height 14
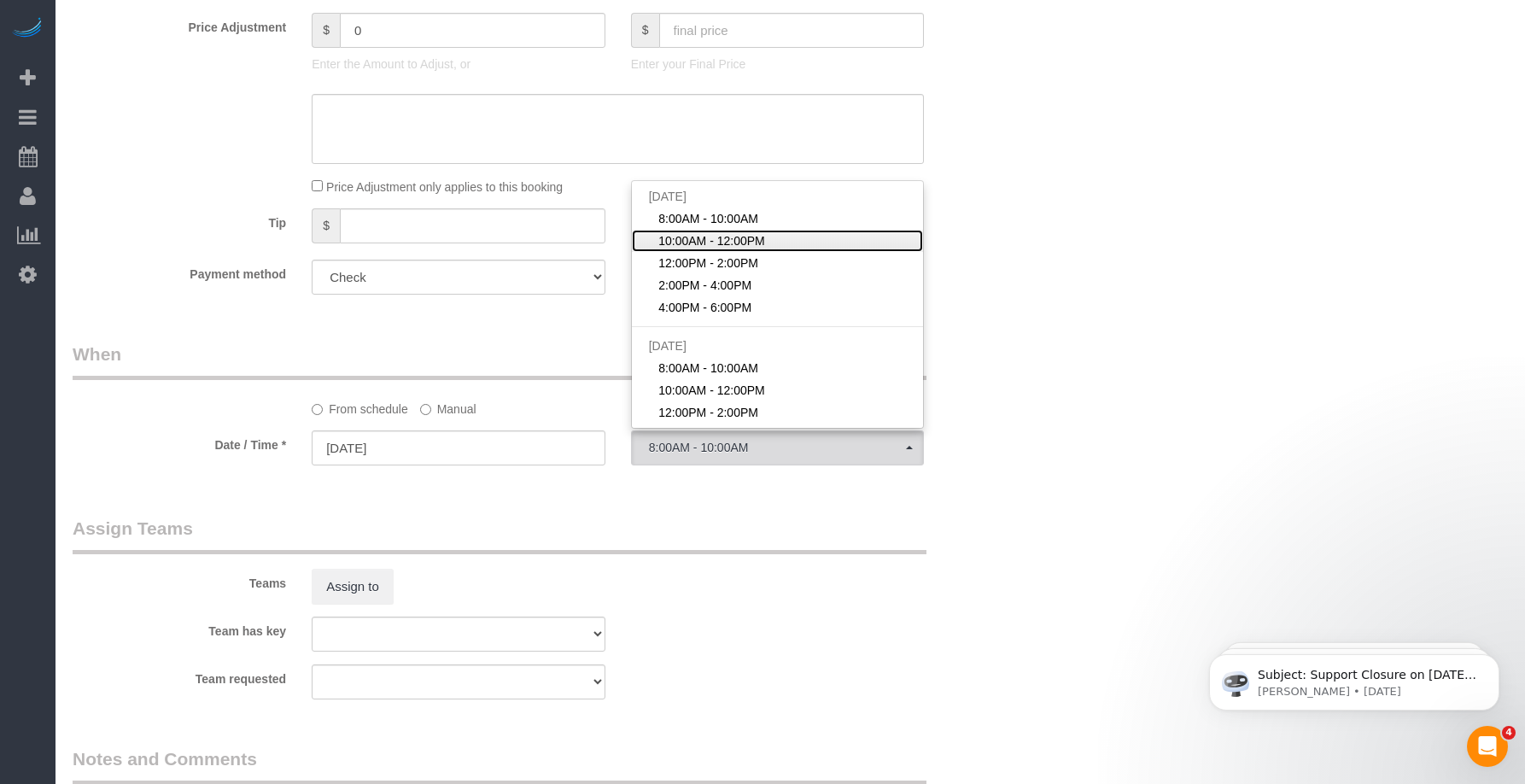
click at [708, 238] on span "10:00AM - 12:00PM" at bounding box center [712, 241] width 107 height 17
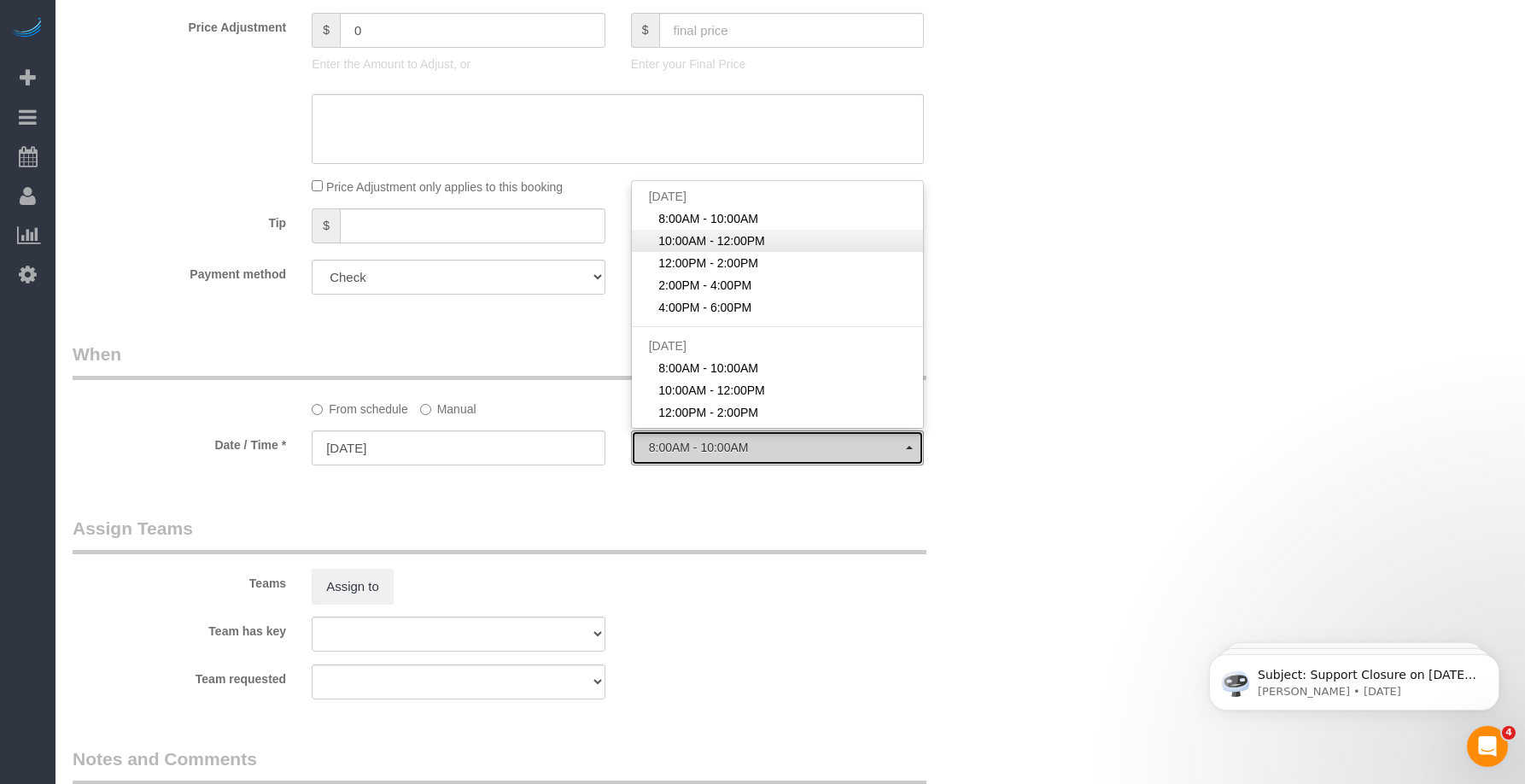
select select "spot2"
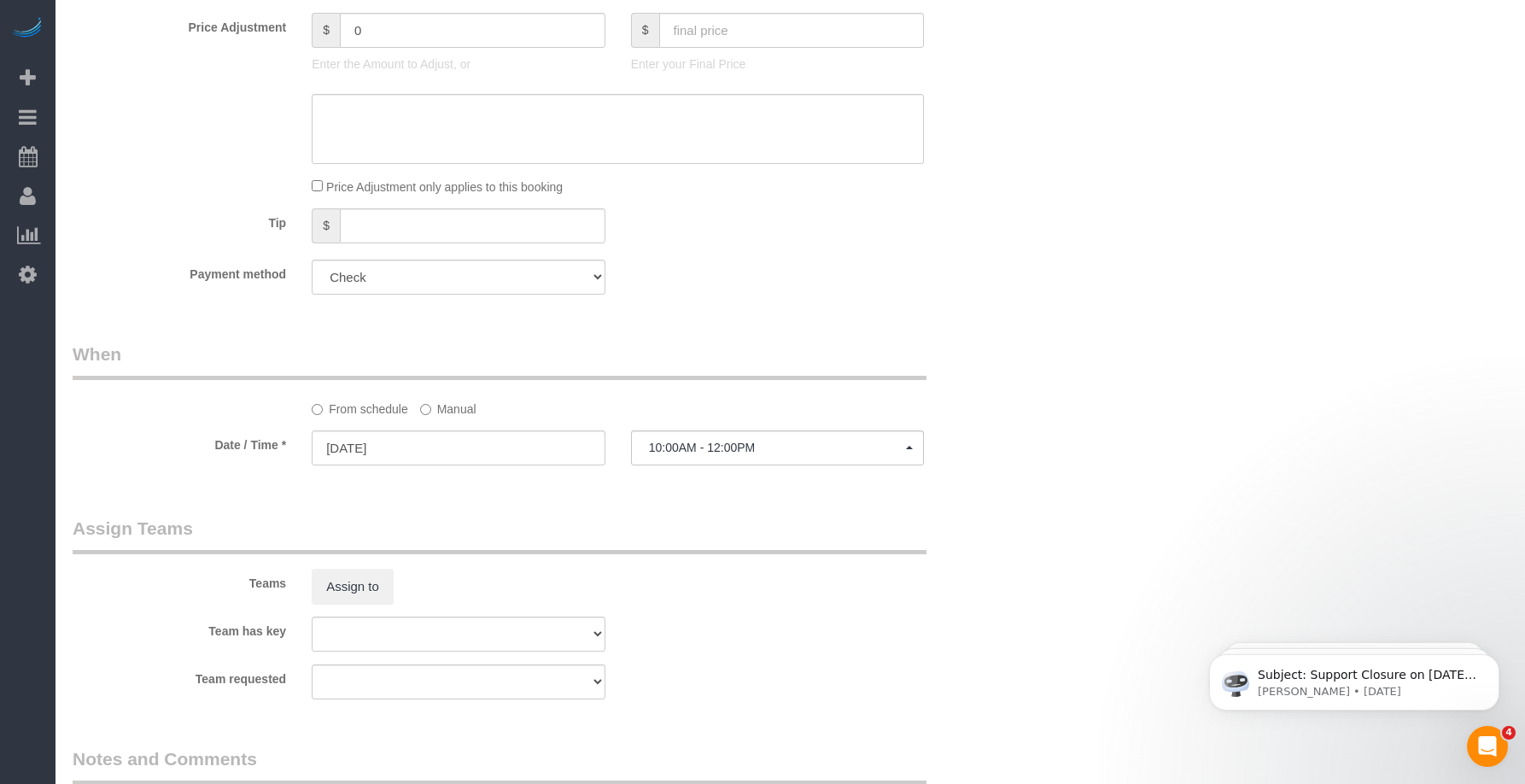
click at [926, 353] on div "From schedule Manual" at bounding box center [538, 379] width 958 height 76
click at [722, 564] on div "Teams Assign to" at bounding box center [538, 560] width 958 height 89
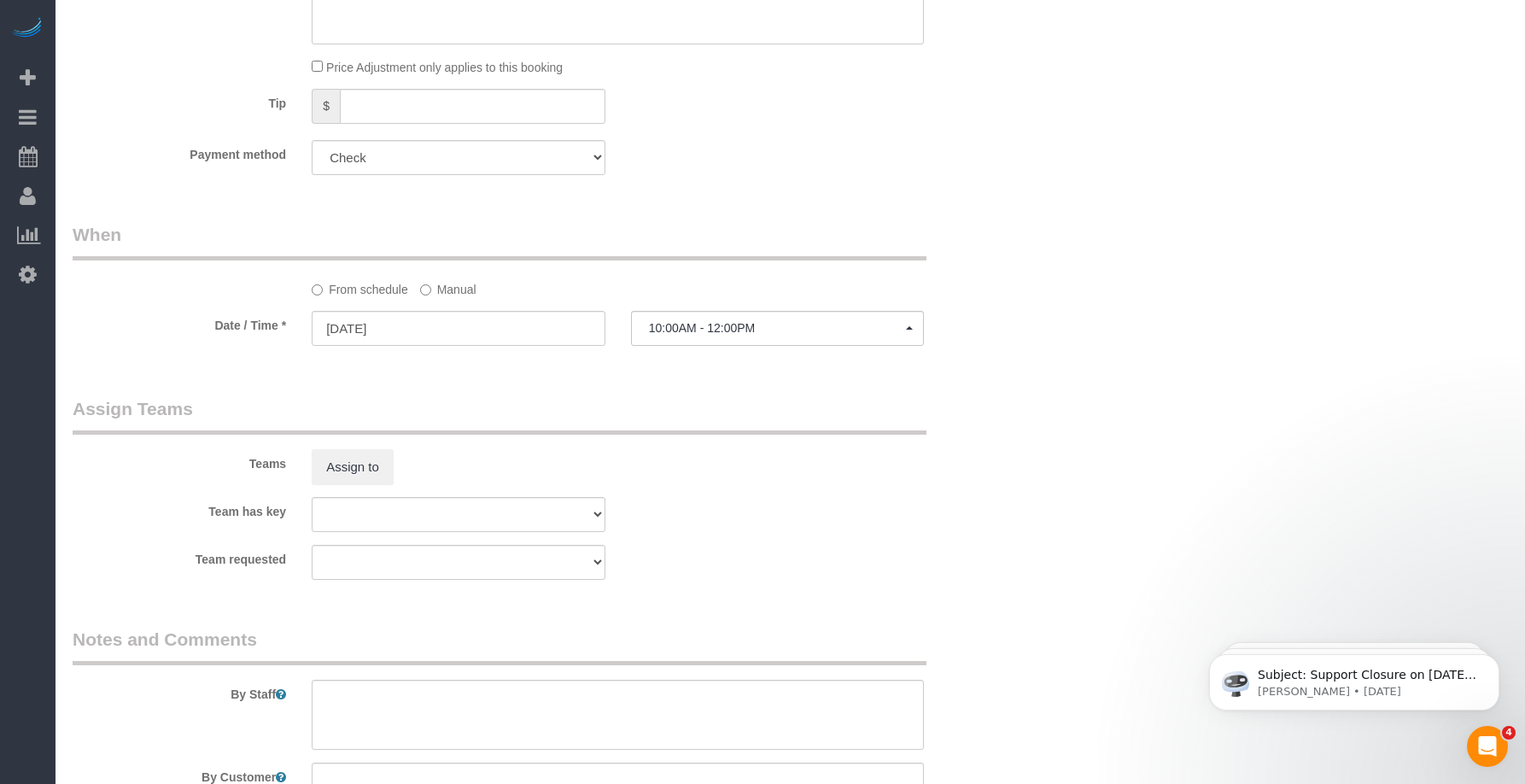
scroll to position [1423, 0]
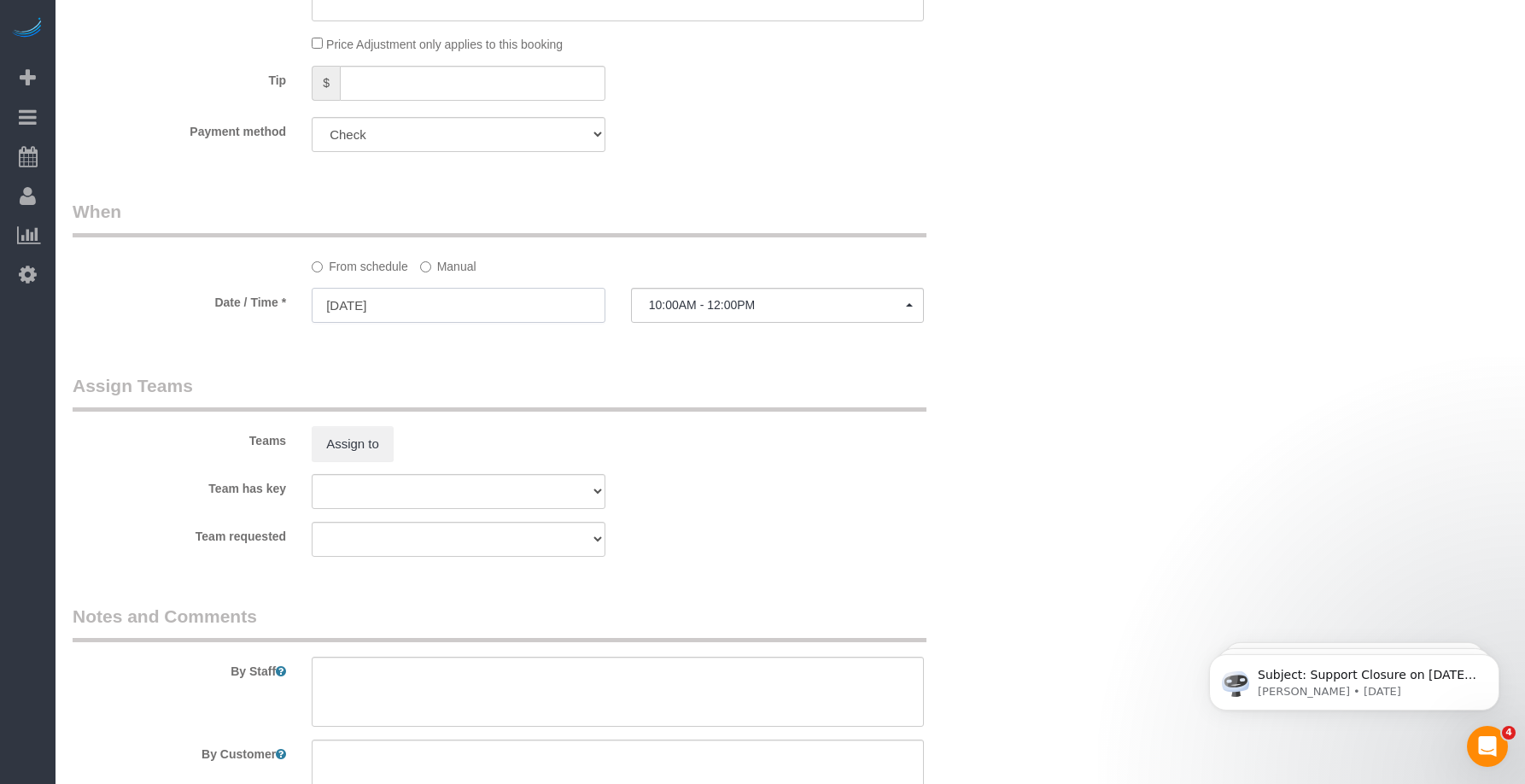
click at [458, 309] on input "[DATE]" at bounding box center [458, 305] width 294 height 35
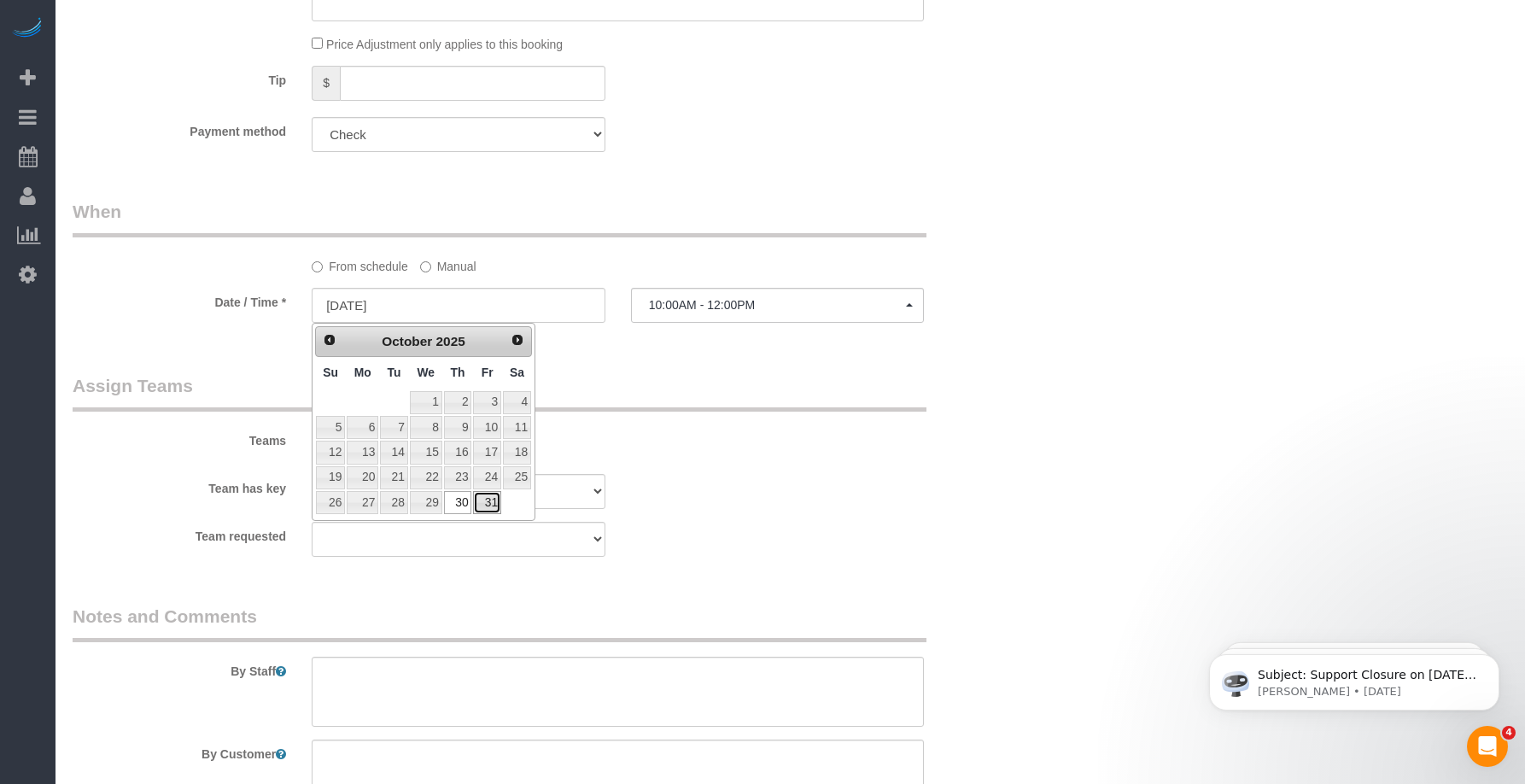
click at [483, 506] on link "31" at bounding box center [487, 502] width 28 height 23
type input "[DATE]"
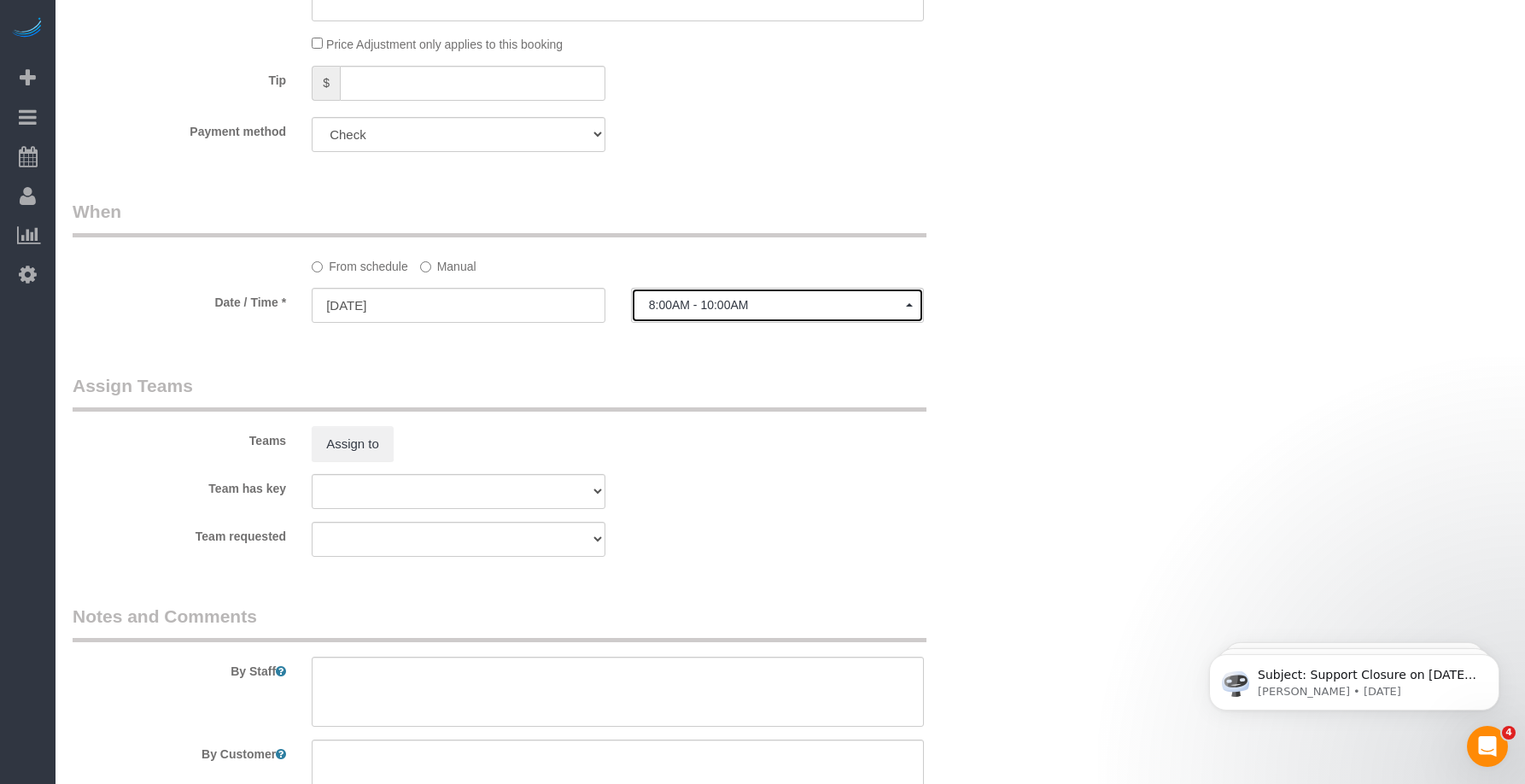
click at [727, 307] on span "8:00AM - 10:00AM" at bounding box center [778, 305] width 258 height 14
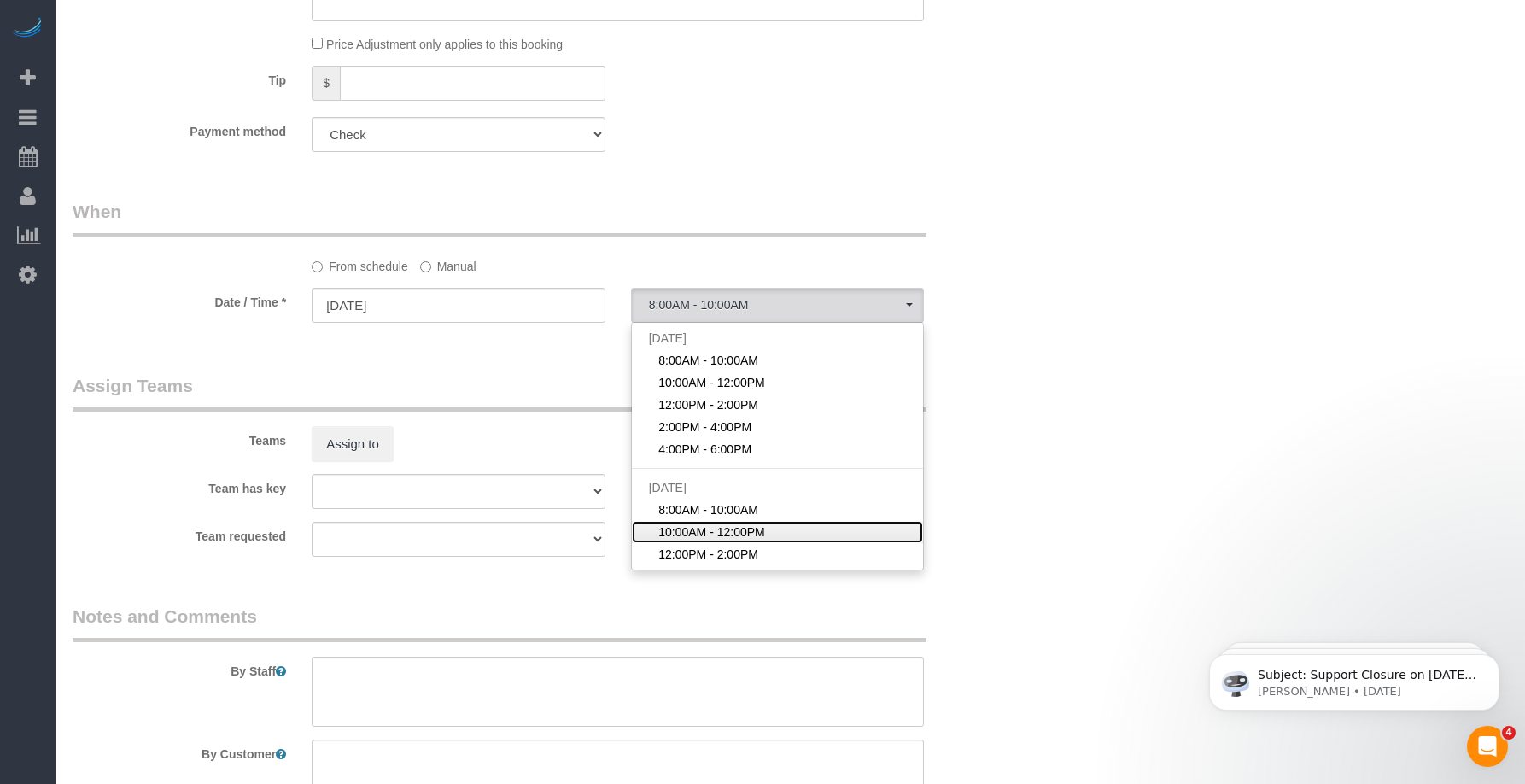
click at [731, 527] on span "10:00AM - 12:00PM" at bounding box center [712, 532] width 107 height 17
select select "spot7"
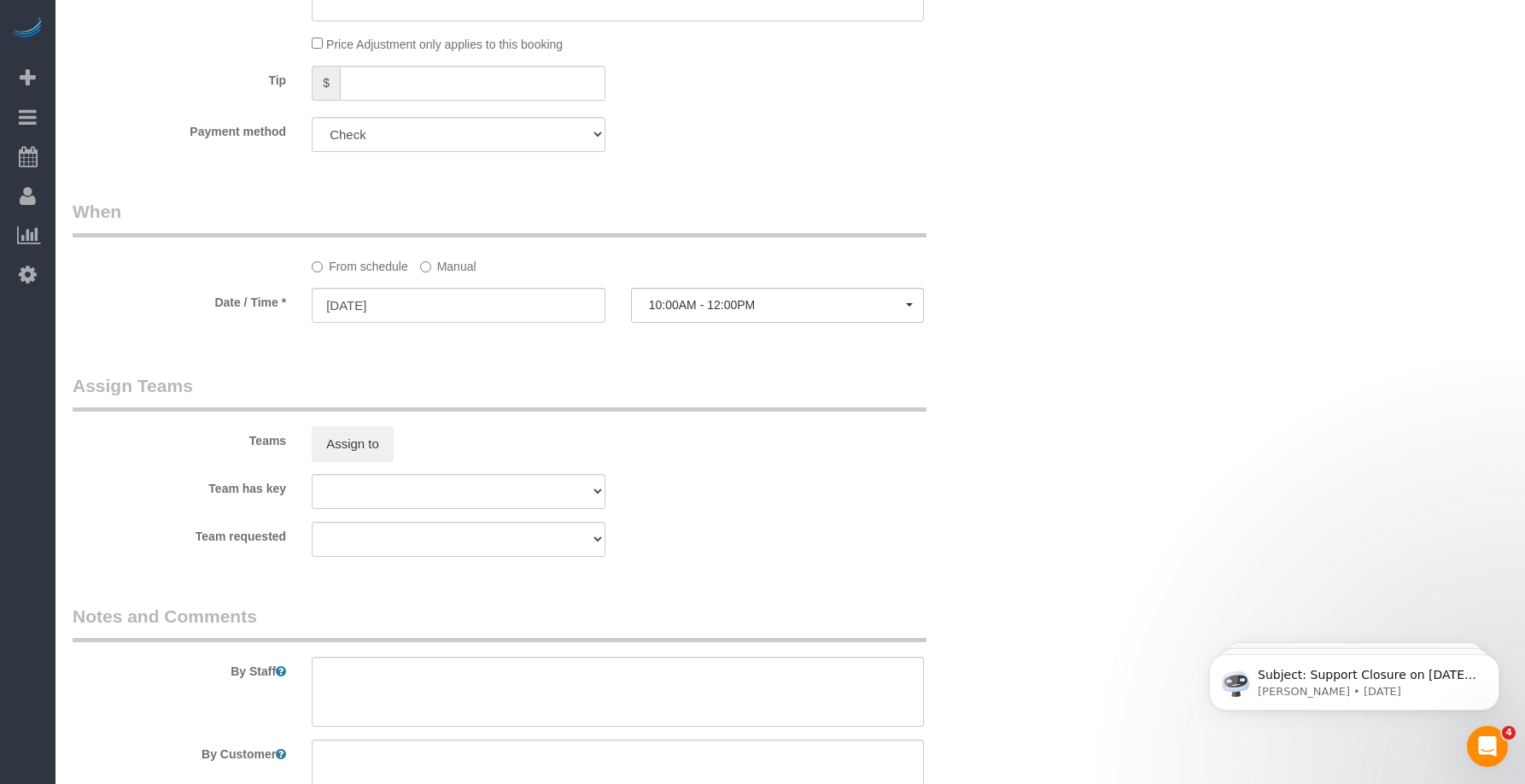
click at [752, 549] on div "Team requested Alexsa [GEOGRAPHIC_DATA] Audrianna [PERSON_NAME][GEOGRAPHIC_DATA…" at bounding box center [538, 539] width 958 height 35
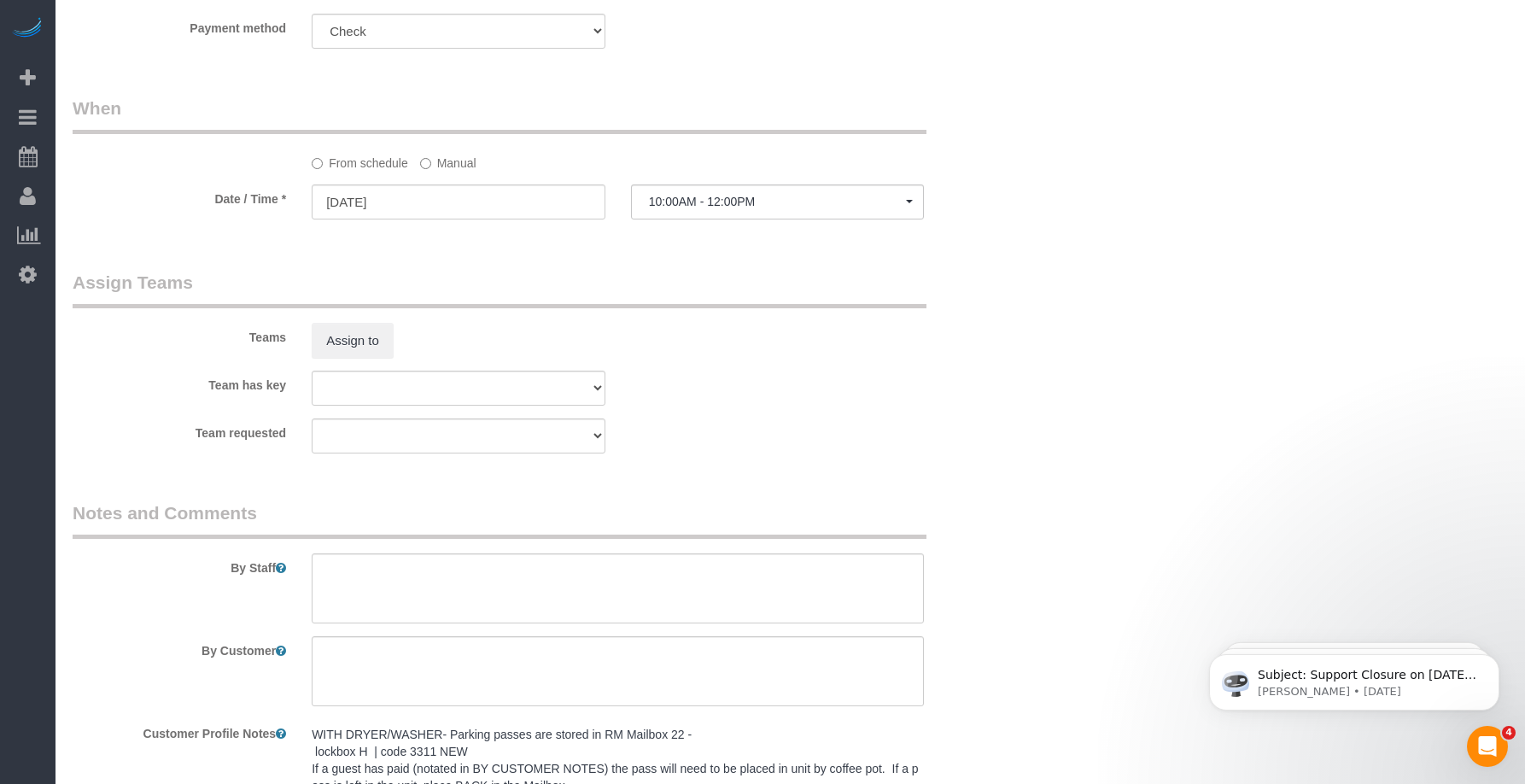
scroll to position [1708, 0]
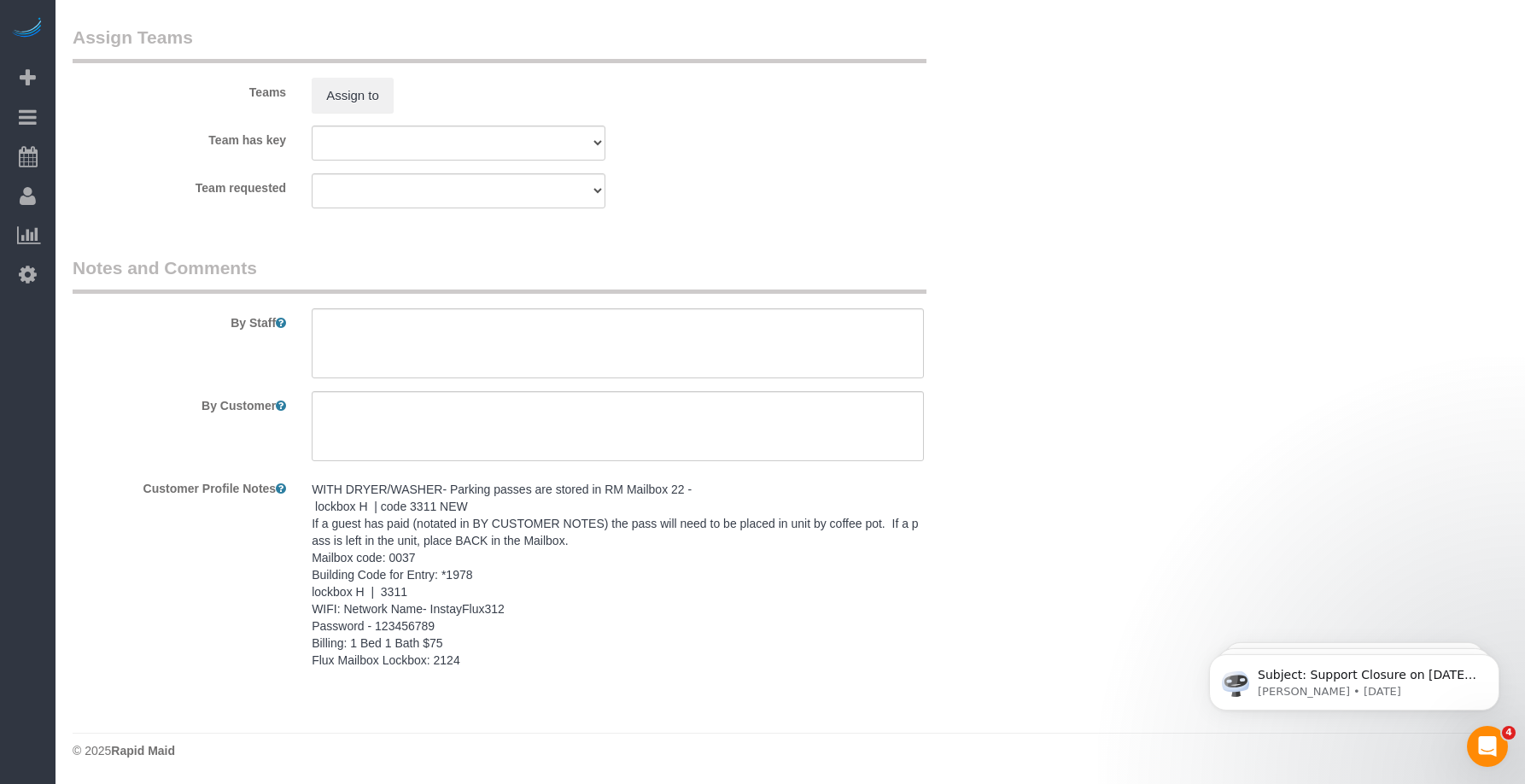
click at [471, 657] on pre "WITH DRYER/WASHER- Parking passes are stored in RM Mailbox 22 - lockbox H | cod…" at bounding box center [617, 575] width 612 height 188
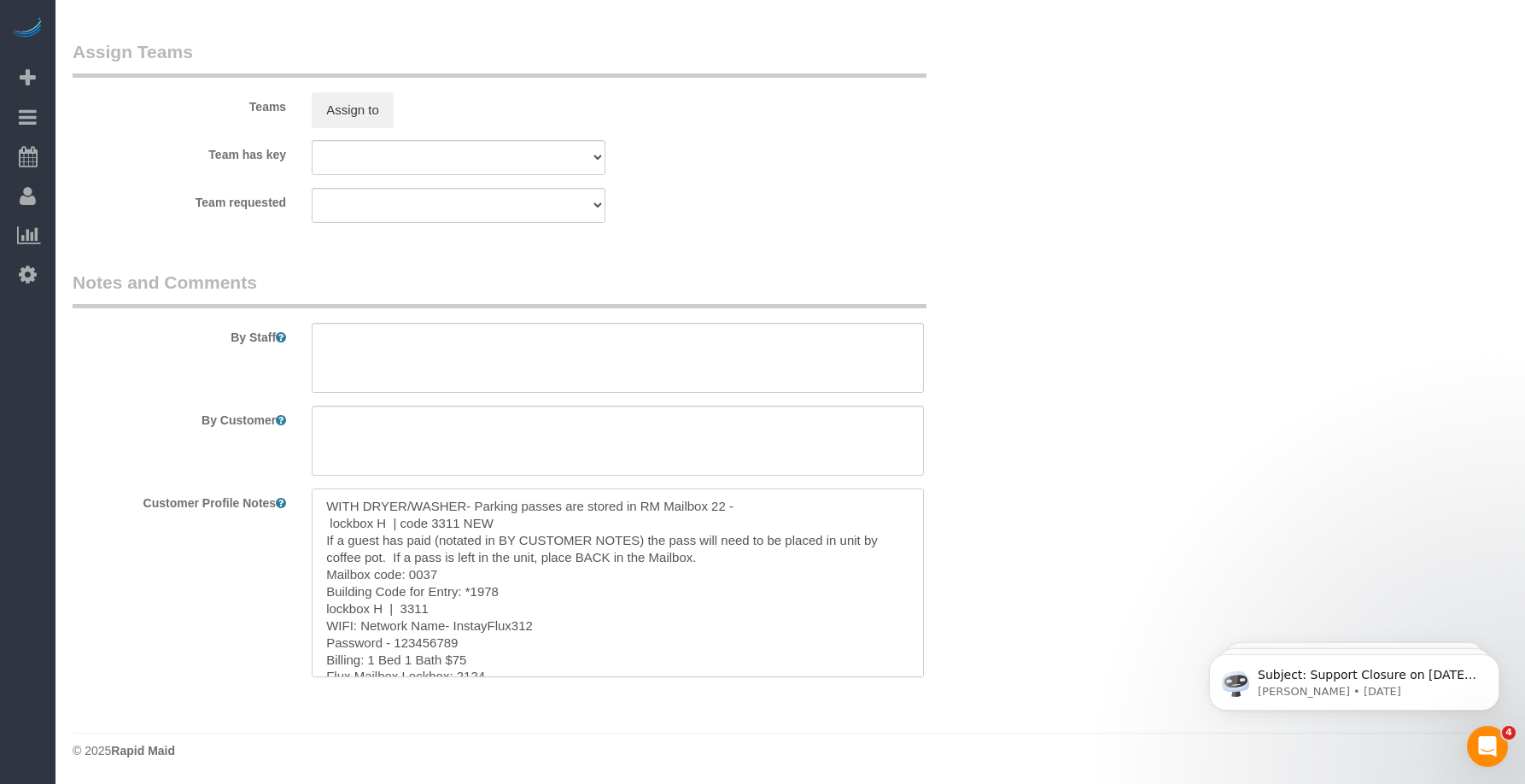
scroll to position [17, 0]
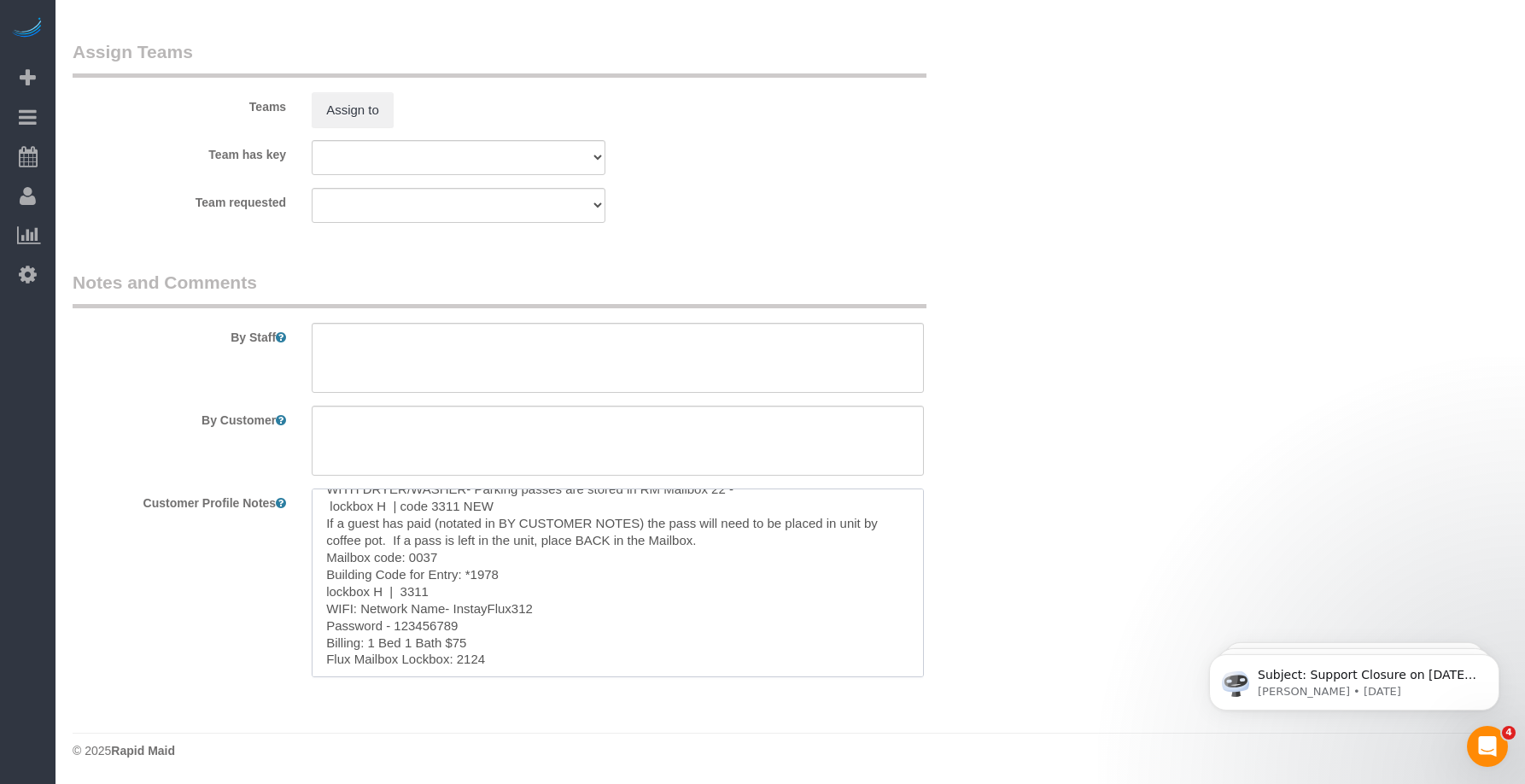
drag, startPoint x: 323, startPoint y: 507, endPoint x: 544, endPoint y: 745, distance: 324.8
click at [408, 334] on textarea at bounding box center [617, 358] width 612 height 70
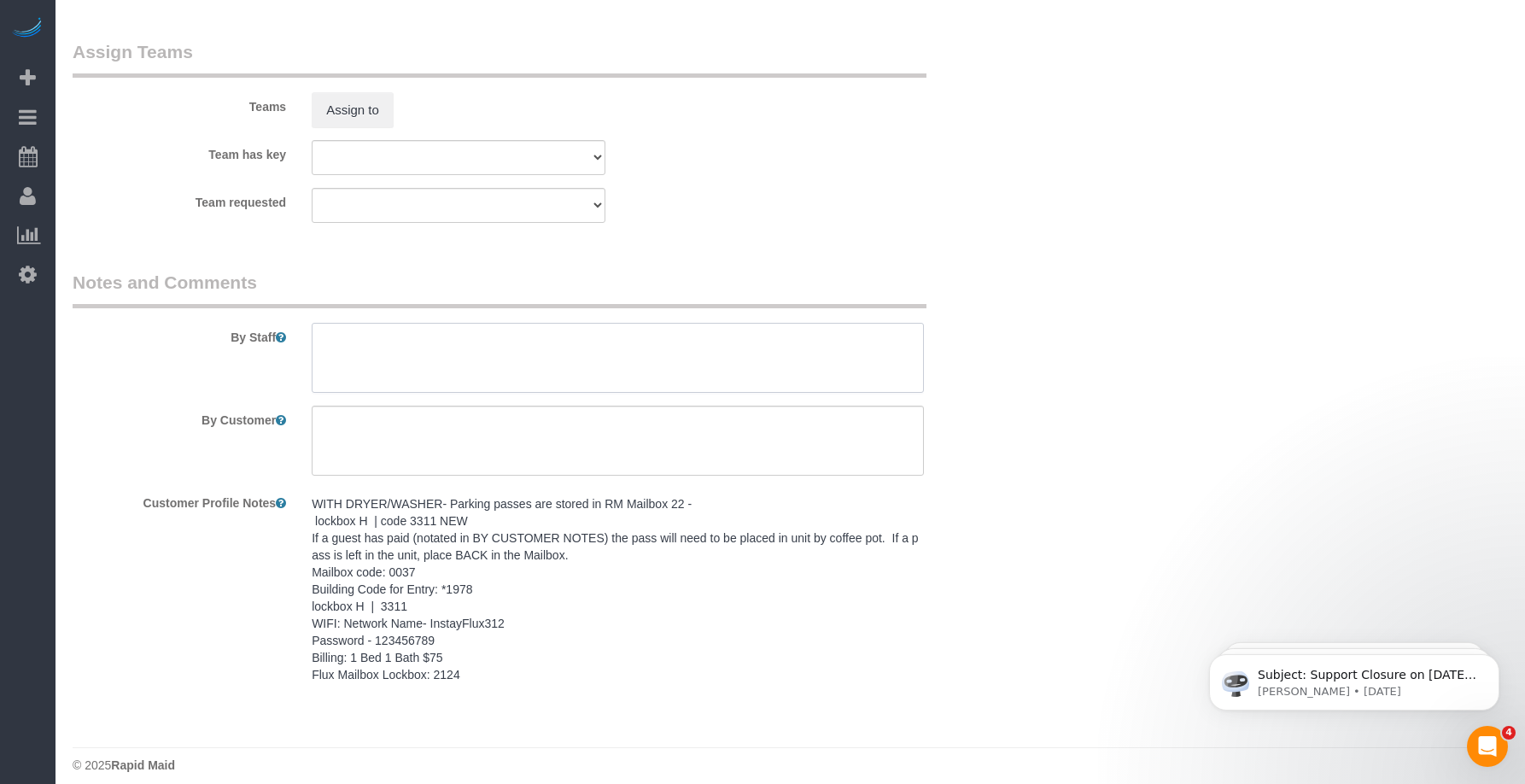
paste textarea "WITH DRYER/WASHER- Parking passes are stored in RM Mailbox 22 - lockbox H | cod…"
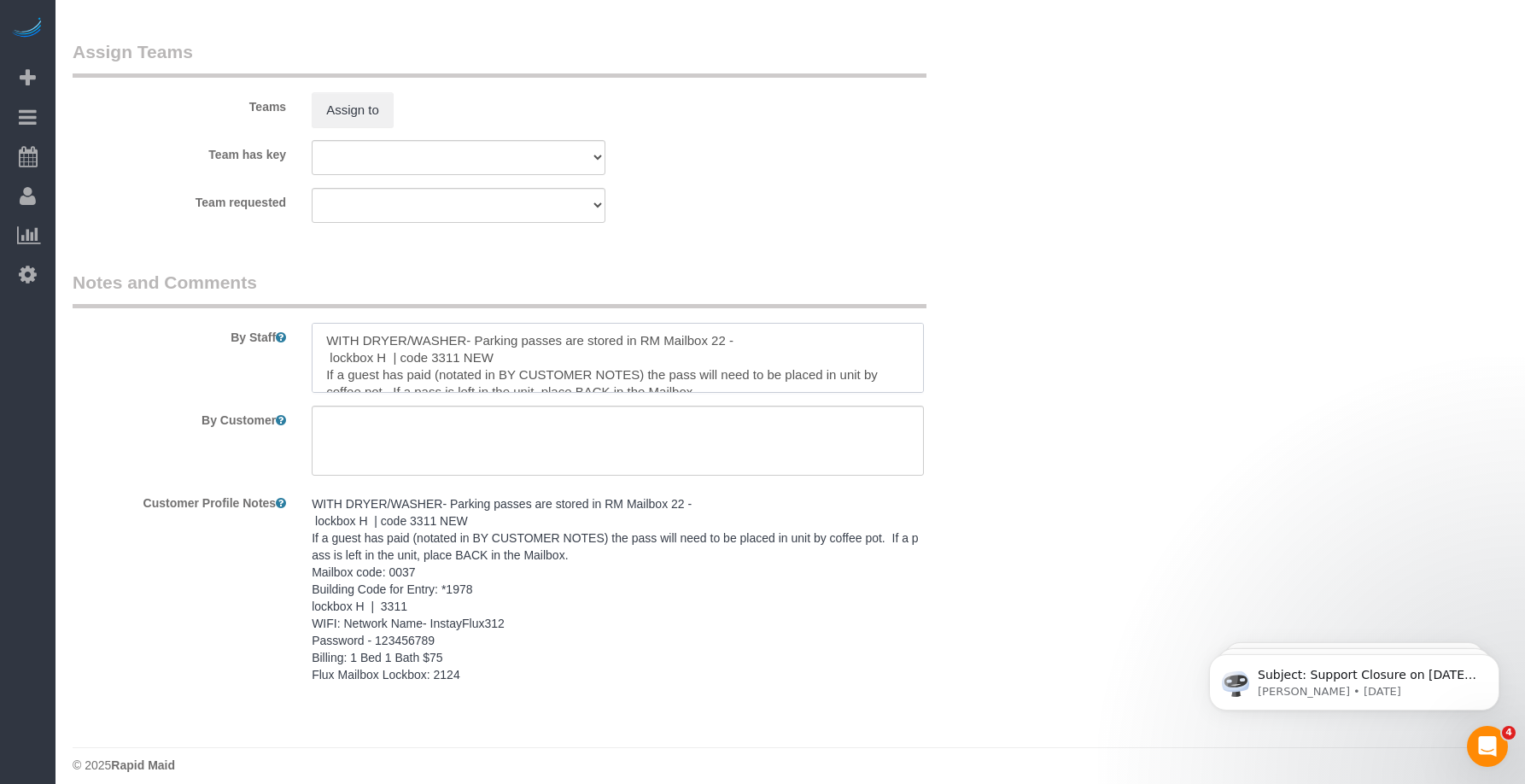
scroll to position [127, 0]
type textarea "WITH DRYER/WASHER- Parking passes are stored in RM Mailbox 22 - lockbox H | cod…"
click at [470, 474] on textarea at bounding box center [617, 441] width 612 height 70
paste textarea "SAME DAY TURNOVER"
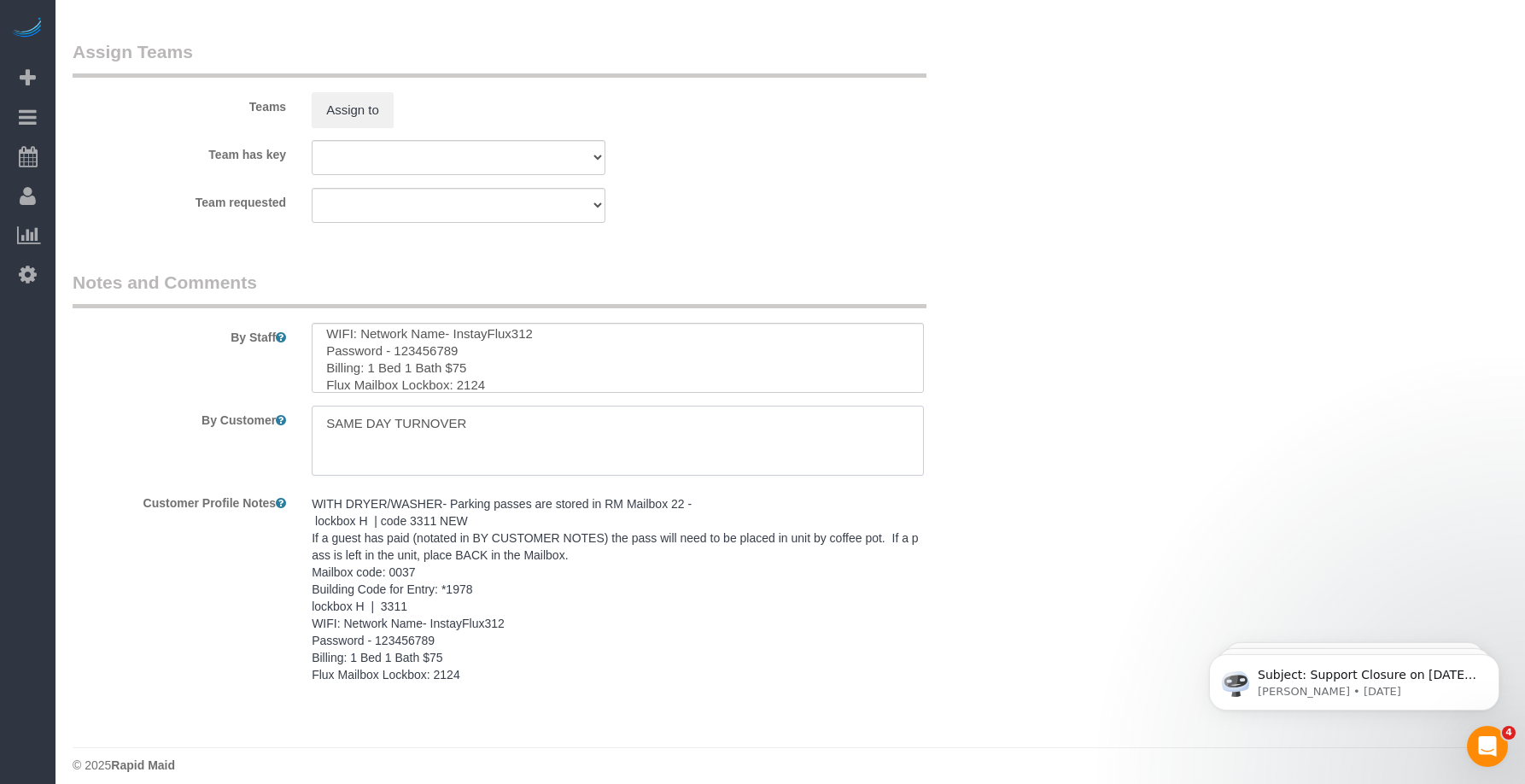
type textarea "SAME DAY TURNOVER"
click at [720, 200] on div "Team requested Alexsa [GEOGRAPHIC_DATA] Audrianna [PERSON_NAME][GEOGRAPHIC_DATA…" at bounding box center [538, 206] width 958 height 35
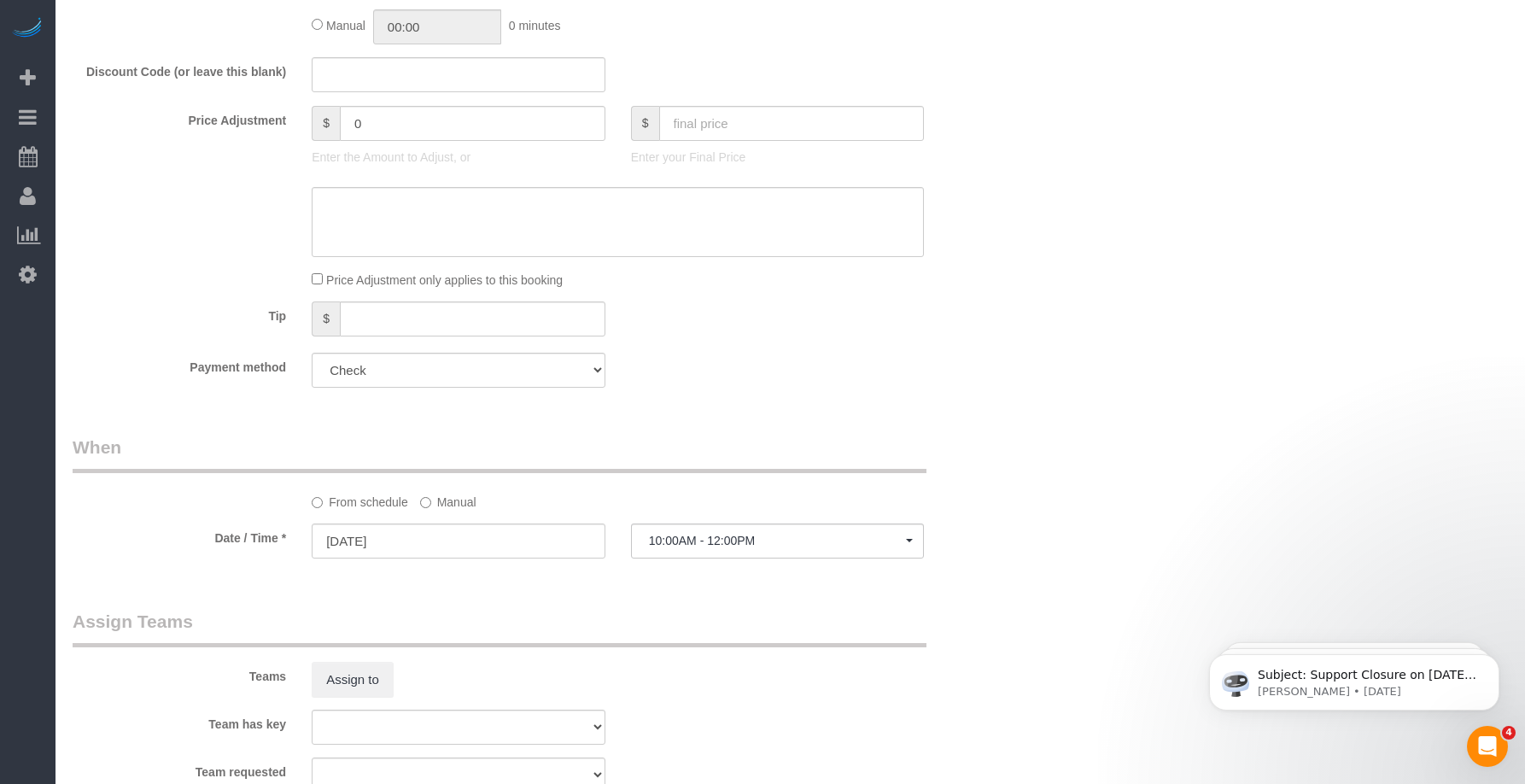
scroll to position [903, 0]
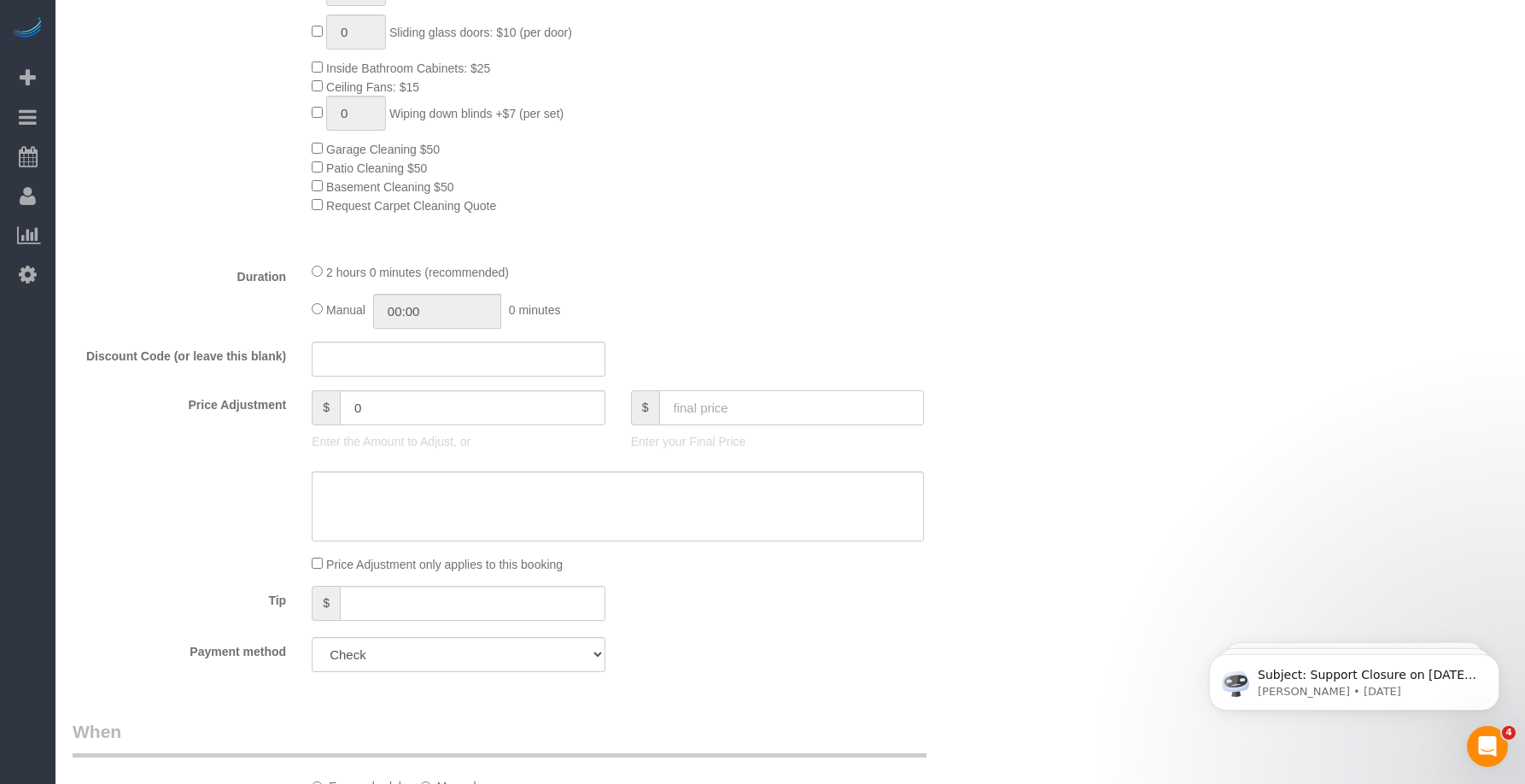
click at [704, 392] on input "text" at bounding box center [791, 408] width 265 height 35
type input "75"
click at [995, 346] on div "Discount Code (or leave this blank)" at bounding box center [538, 359] width 958 height 36
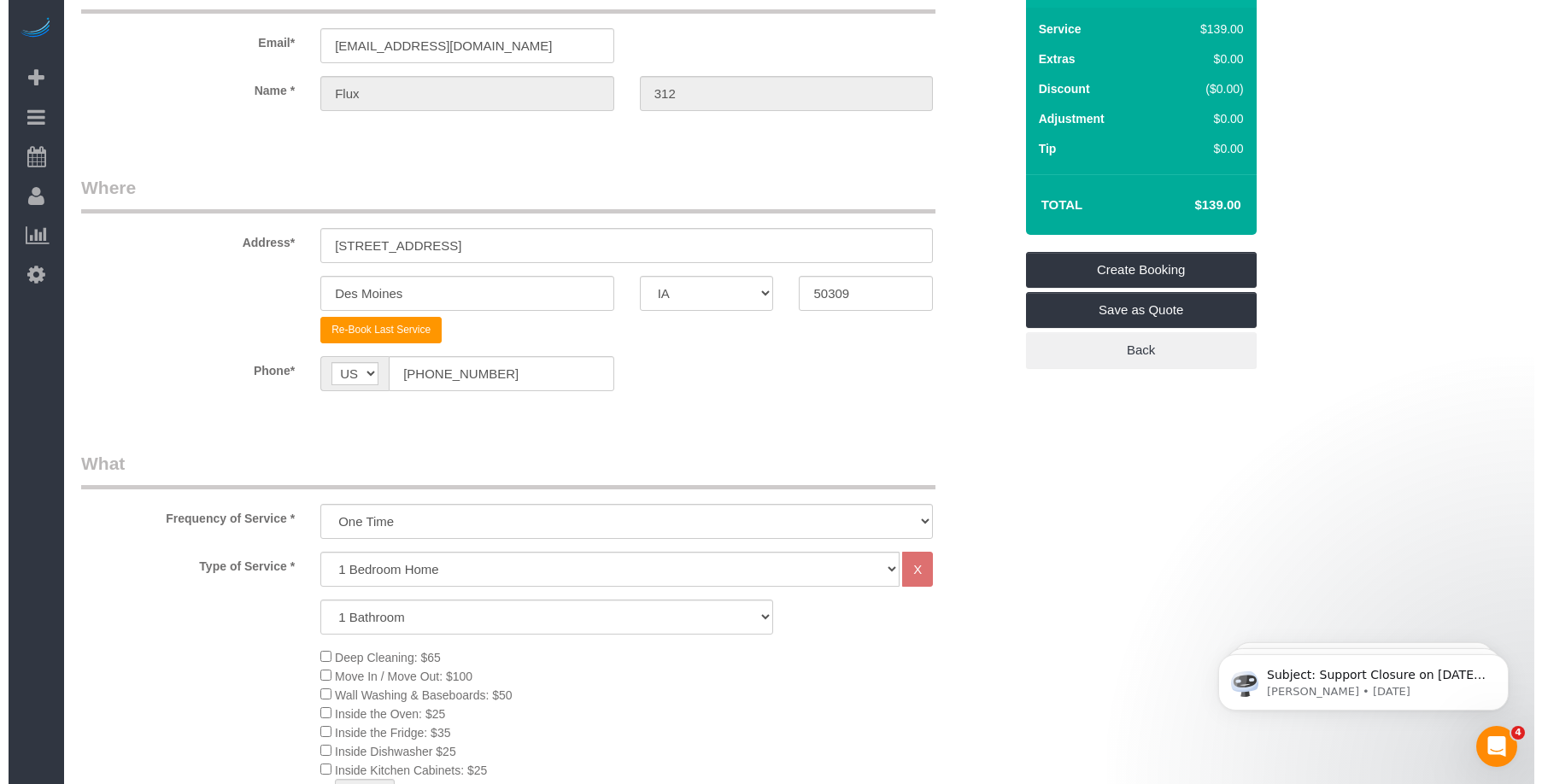
scroll to position [0, 0]
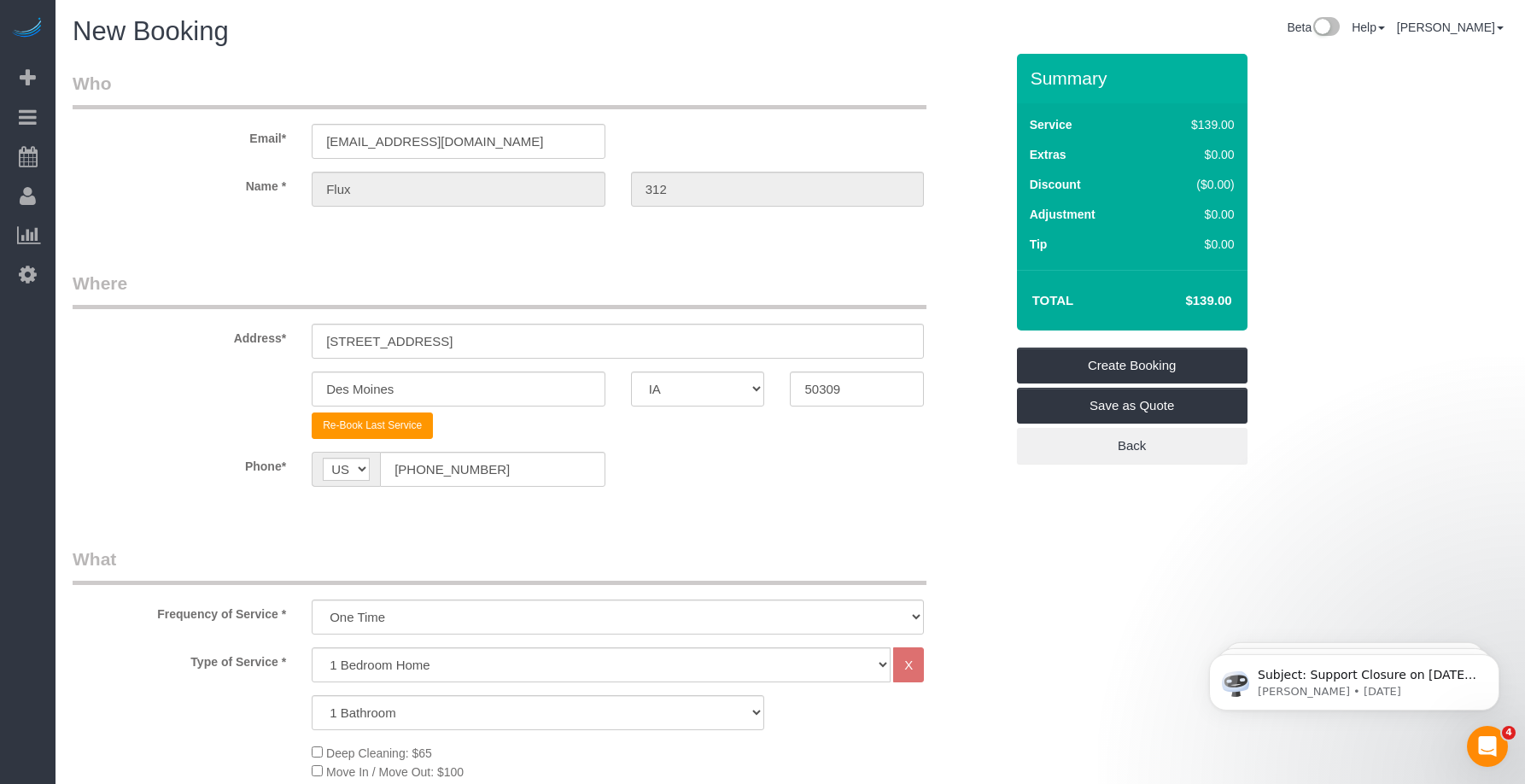
type input "-64"
click at [1080, 361] on link "Create Booking" at bounding box center [1132, 365] width 230 height 36
